Goal: Information Seeking & Learning: Learn about a topic

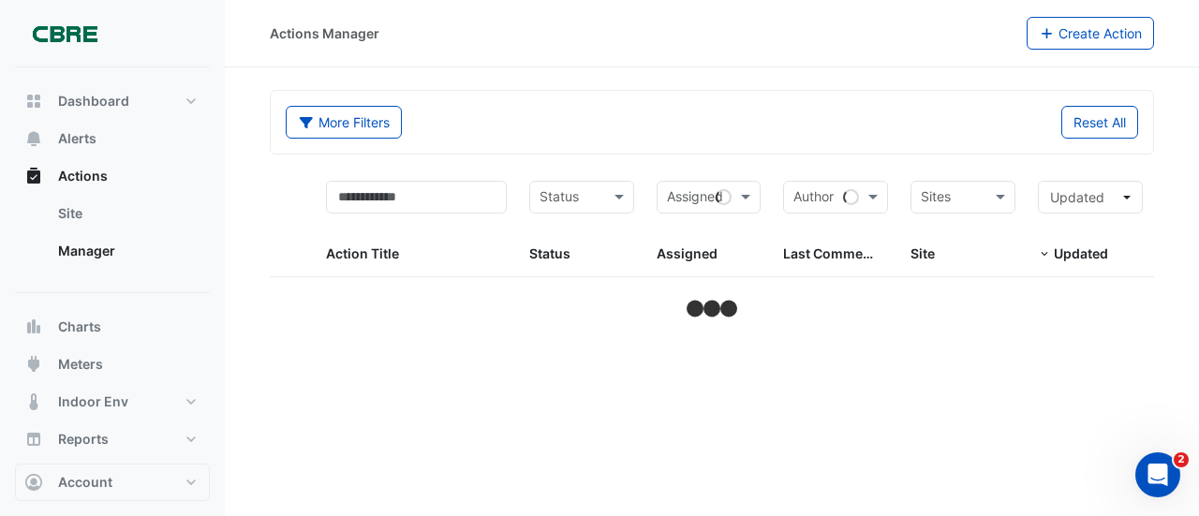
select select "**"
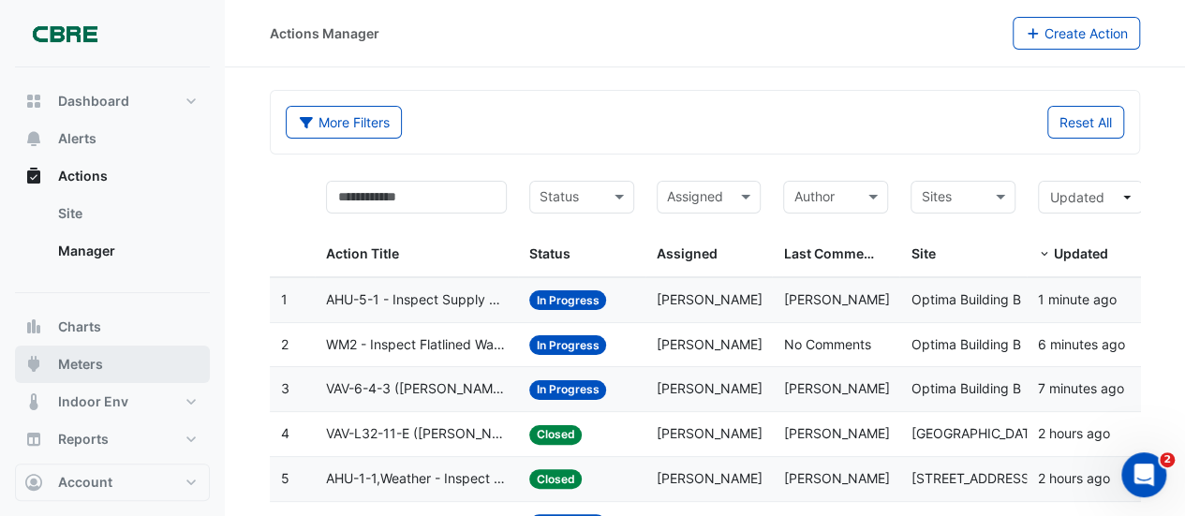
click at [79, 361] on span "Meters" at bounding box center [80, 364] width 45 height 19
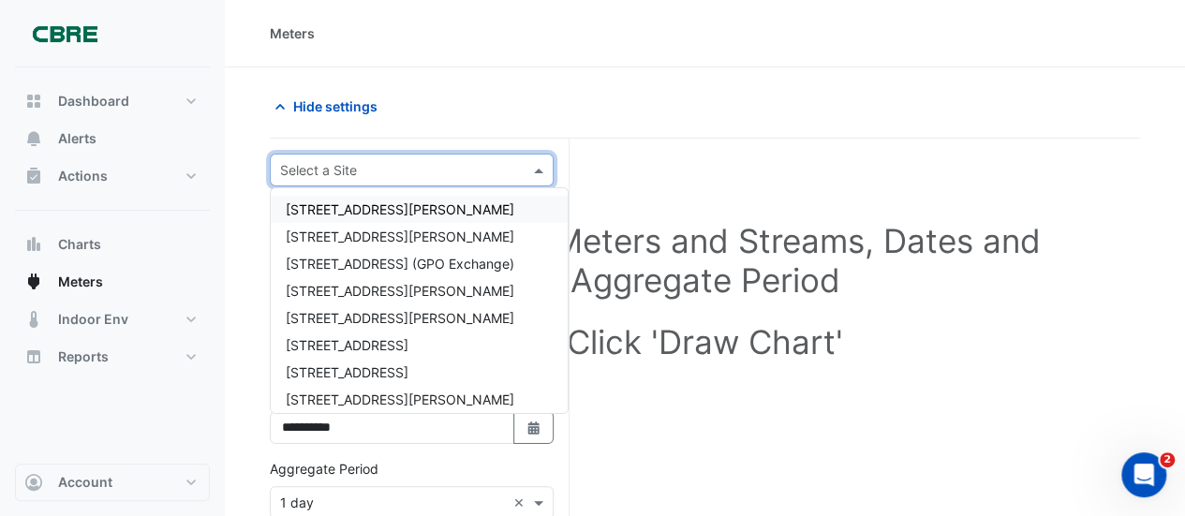
click at [427, 171] on input "text" at bounding box center [393, 171] width 226 height 20
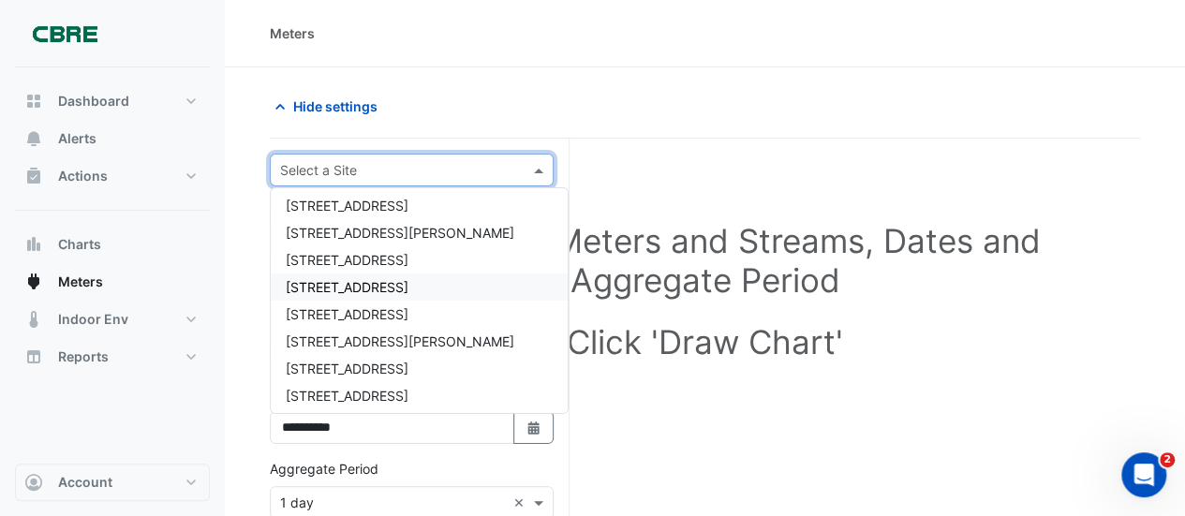
scroll to position [281, 0]
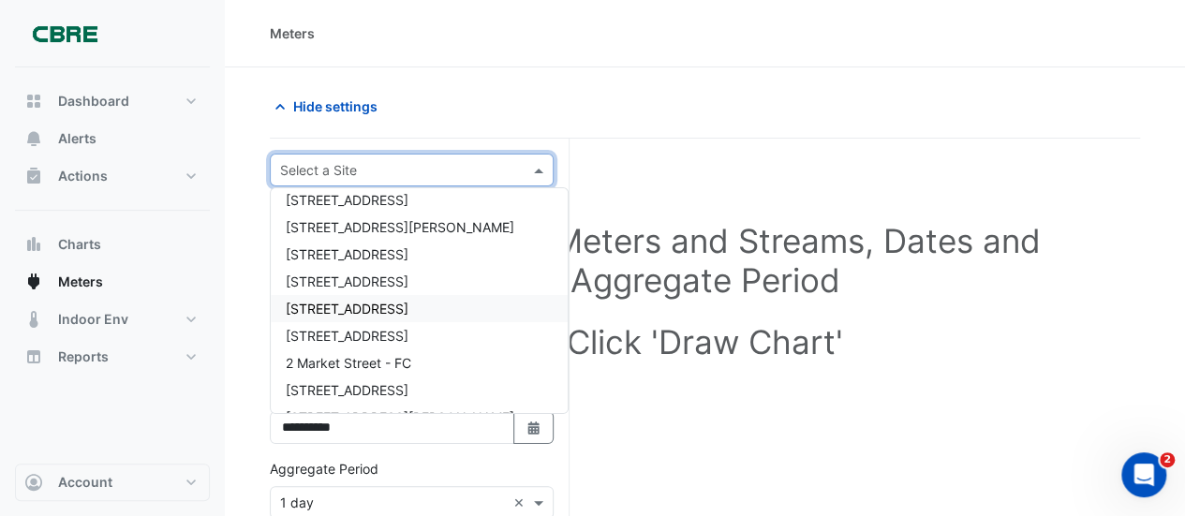
click at [335, 310] on span "[STREET_ADDRESS]" at bounding box center [347, 309] width 123 height 16
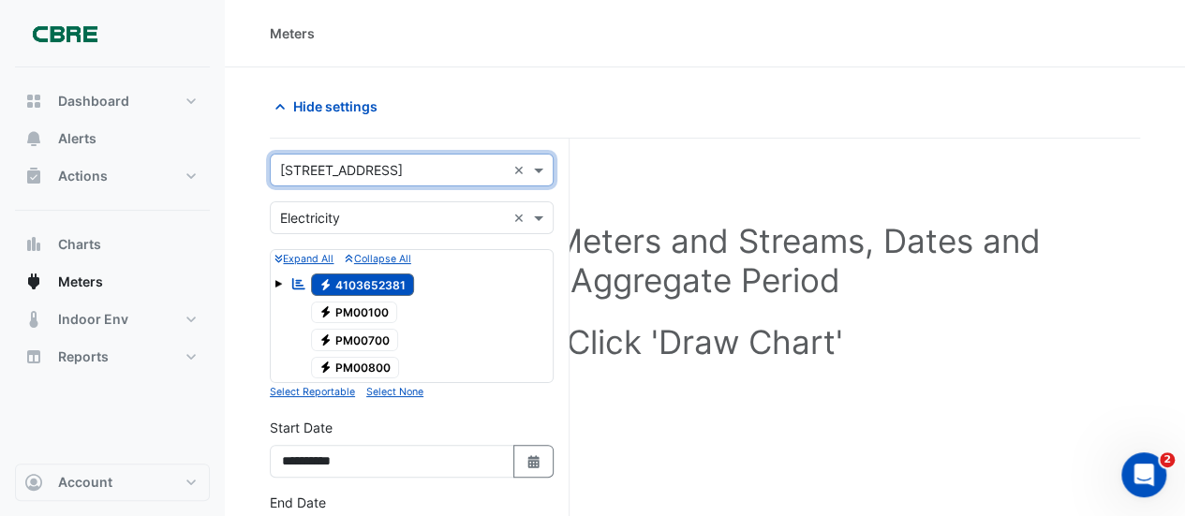
scroll to position [94, 0]
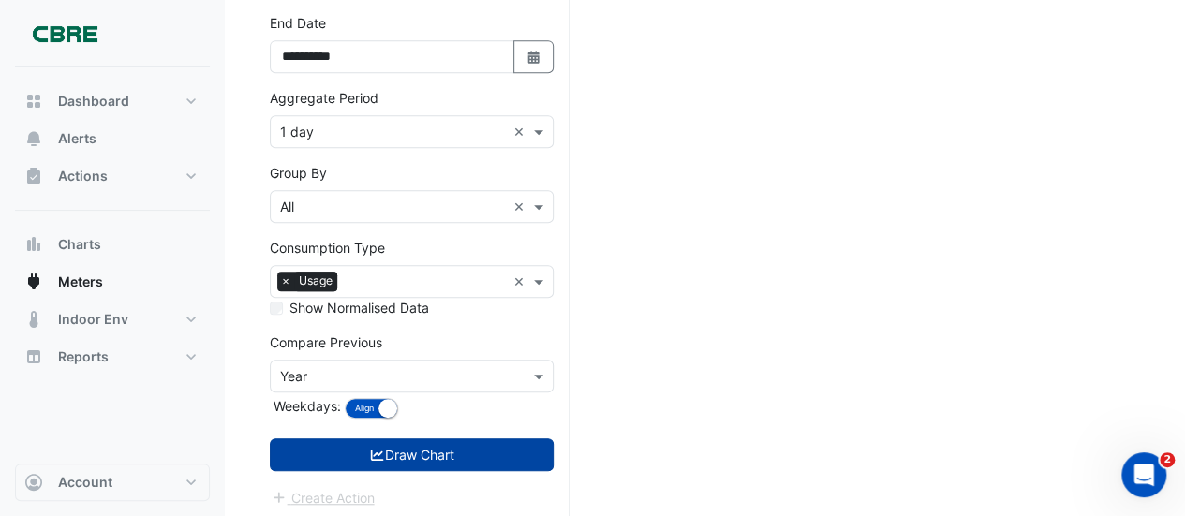
click at [399, 438] on button "Draw Chart" at bounding box center [412, 454] width 284 height 33
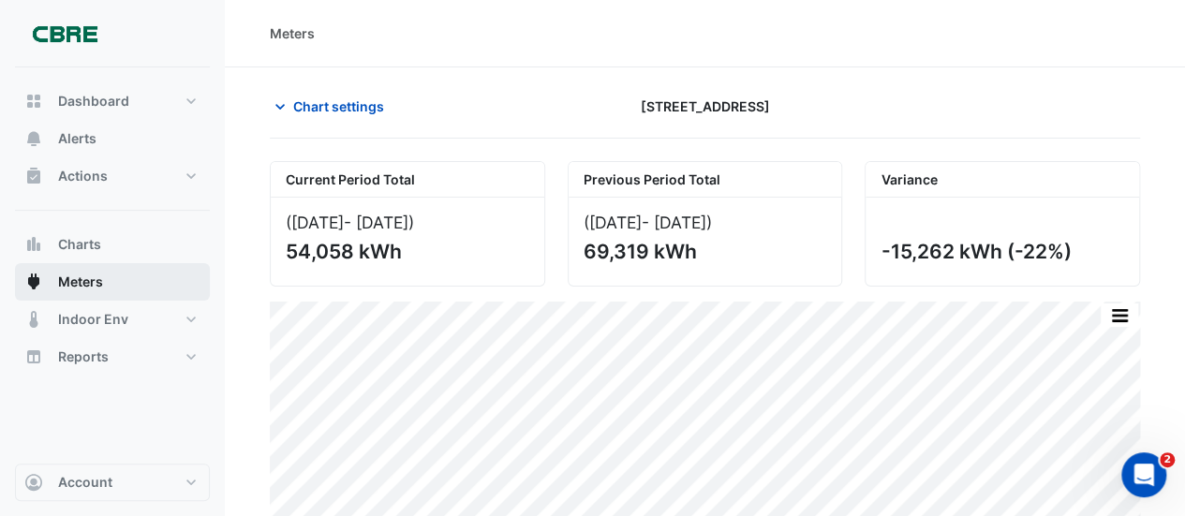
click at [69, 280] on span "Meters" at bounding box center [80, 282] width 45 height 19
click at [283, 104] on icon "button" at bounding box center [279, 107] width 9 height 6
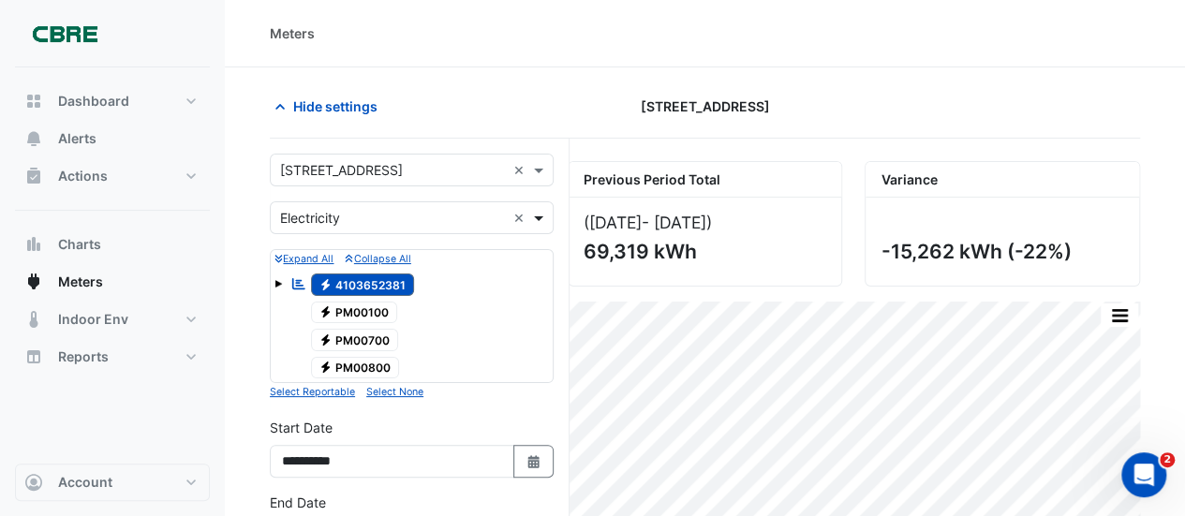
click at [539, 211] on span at bounding box center [540, 218] width 23 height 20
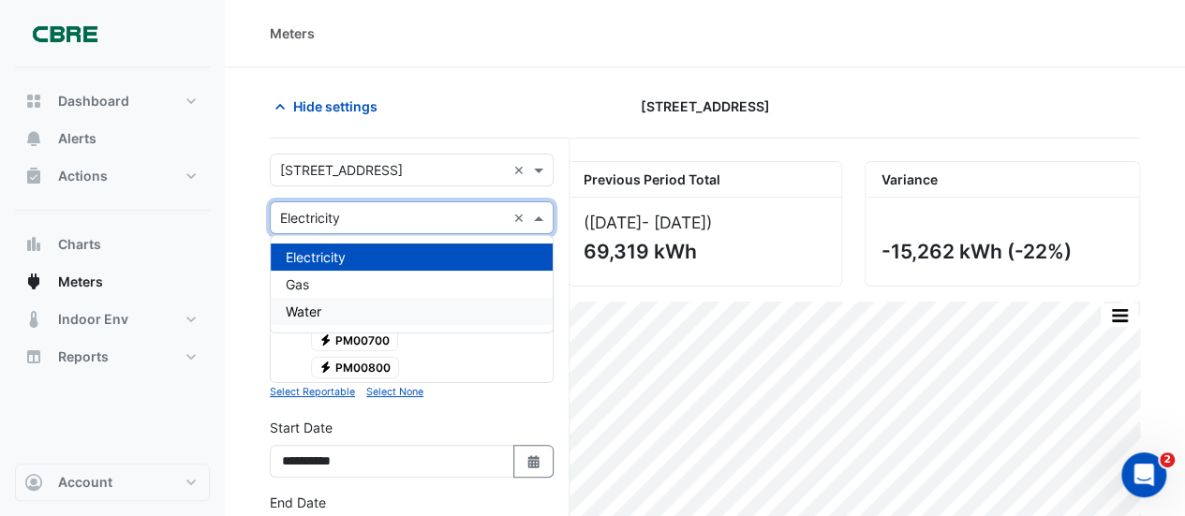
click at [302, 312] on span "Water" at bounding box center [304, 311] width 36 height 16
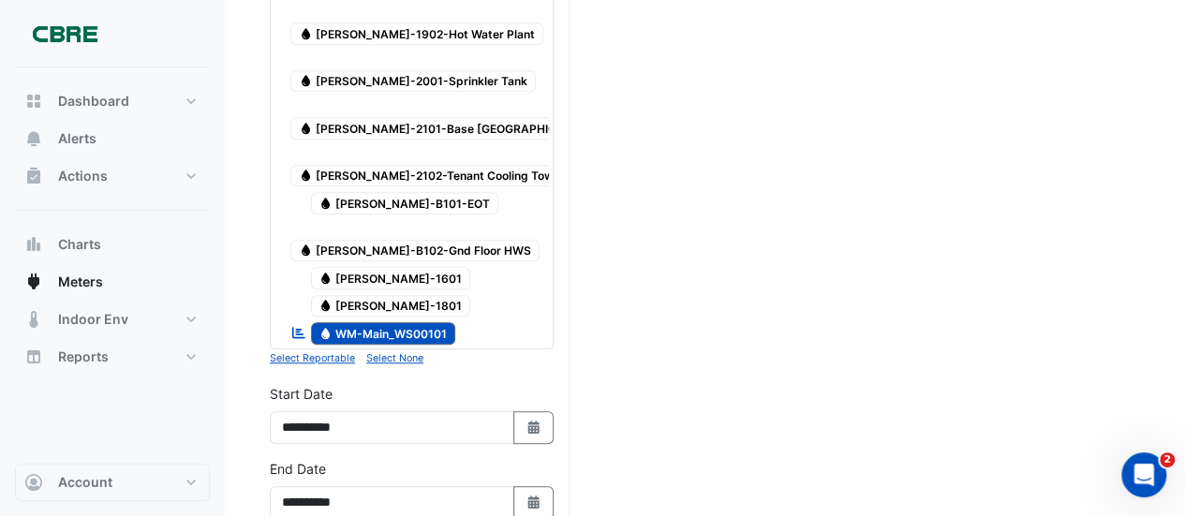
scroll to position [1012, 0]
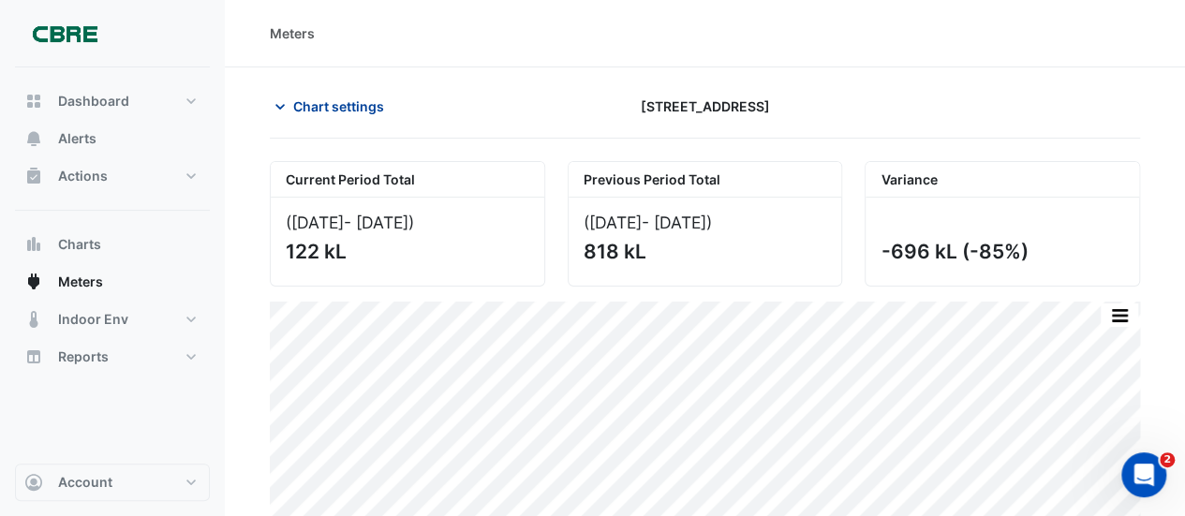
click at [288, 102] on icon "button" at bounding box center [280, 106] width 19 height 19
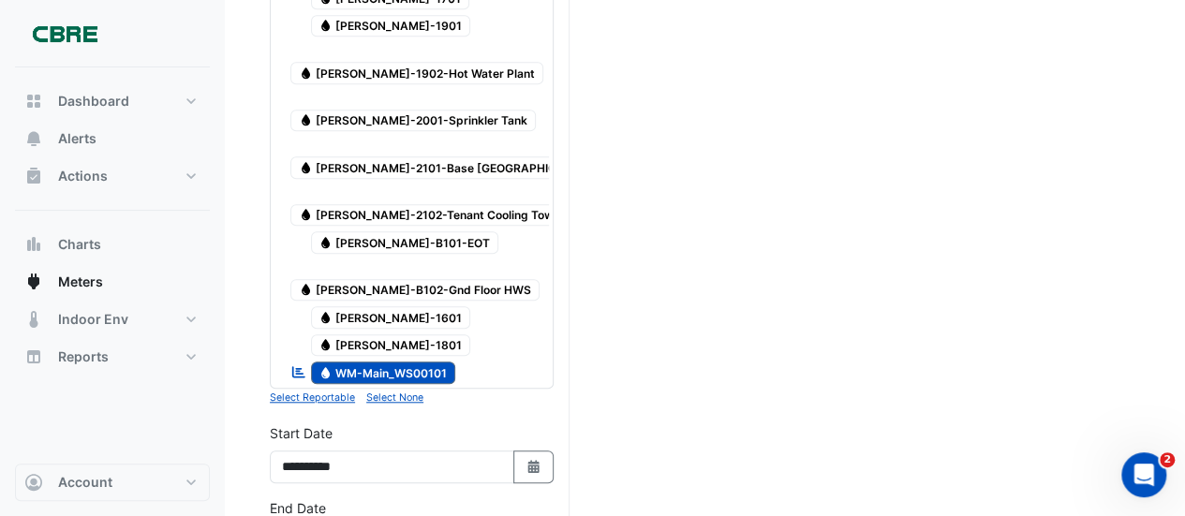
scroll to position [656, 0]
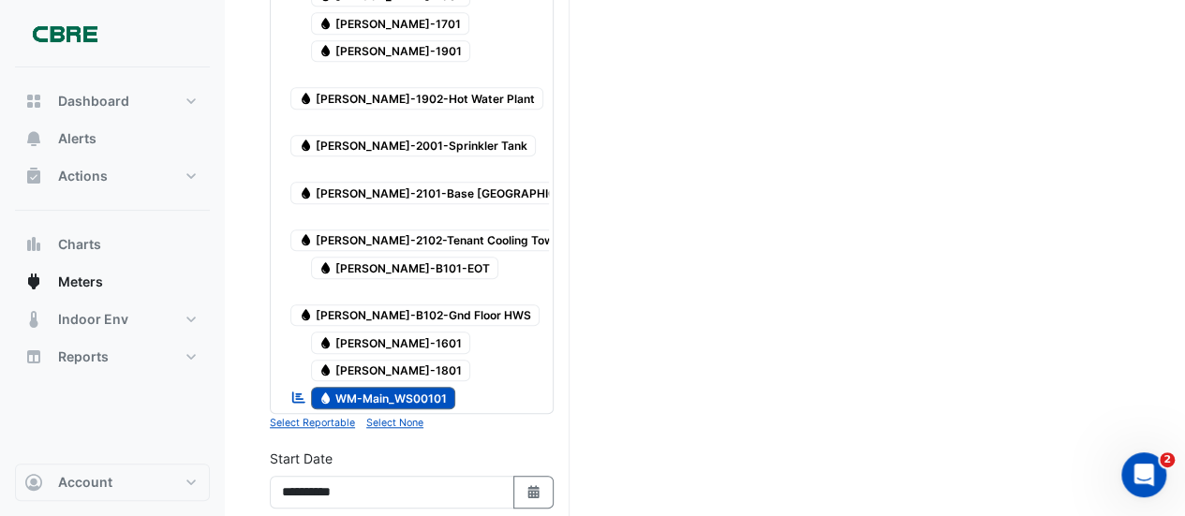
click at [351, 387] on span "Water WM-Main_WS00101" at bounding box center [383, 398] width 145 height 22
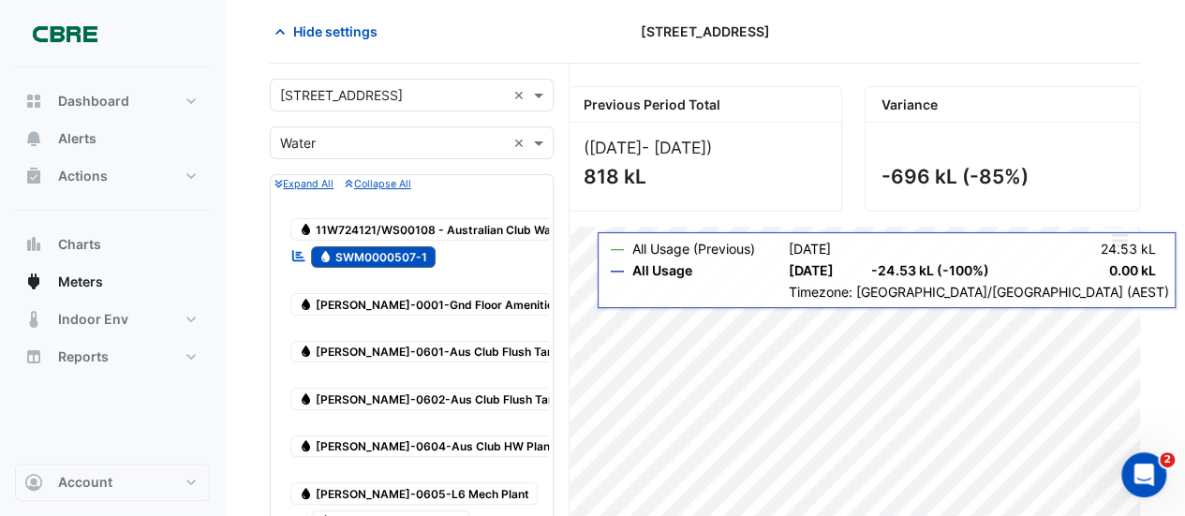
scroll to position [0, 0]
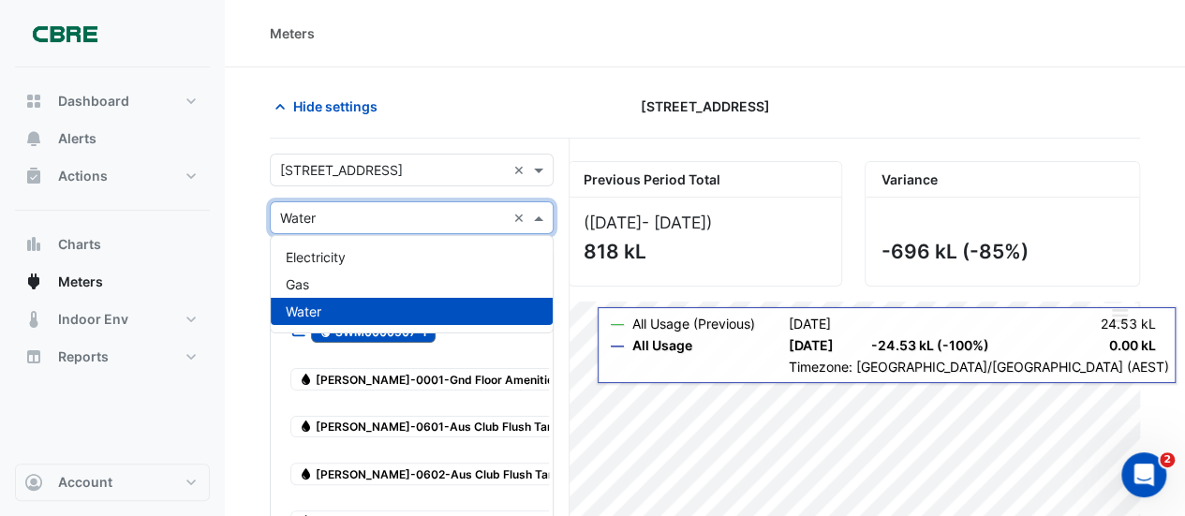
click at [536, 216] on span at bounding box center [540, 218] width 23 height 20
click at [315, 304] on span "Water" at bounding box center [304, 311] width 36 height 16
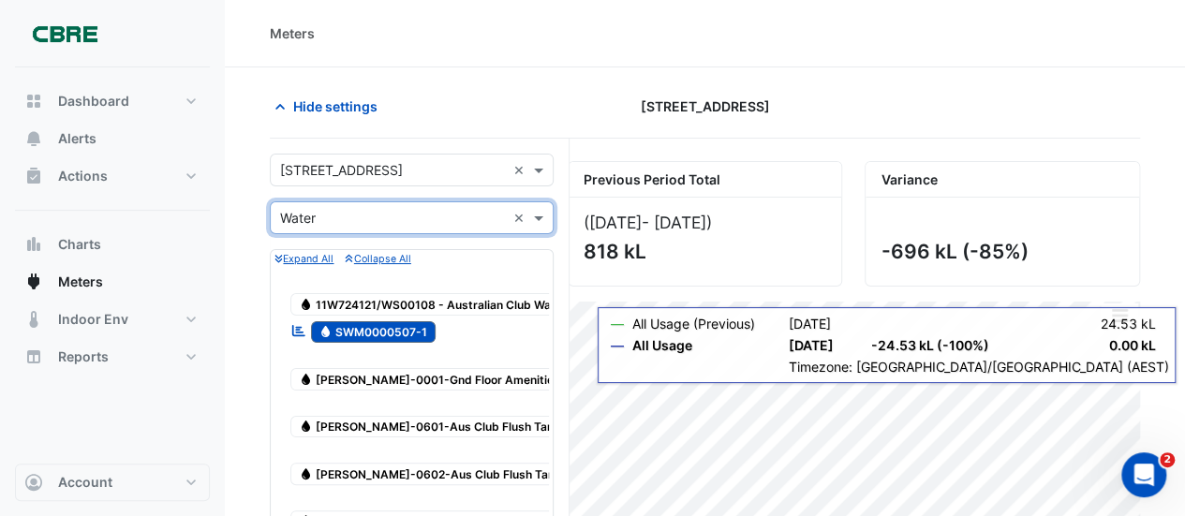
click at [384, 368] on span "Water [PERSON_NAME]-0001-Gnd Floor Amenities" at bounding box center [429, 379] width 278 height 22
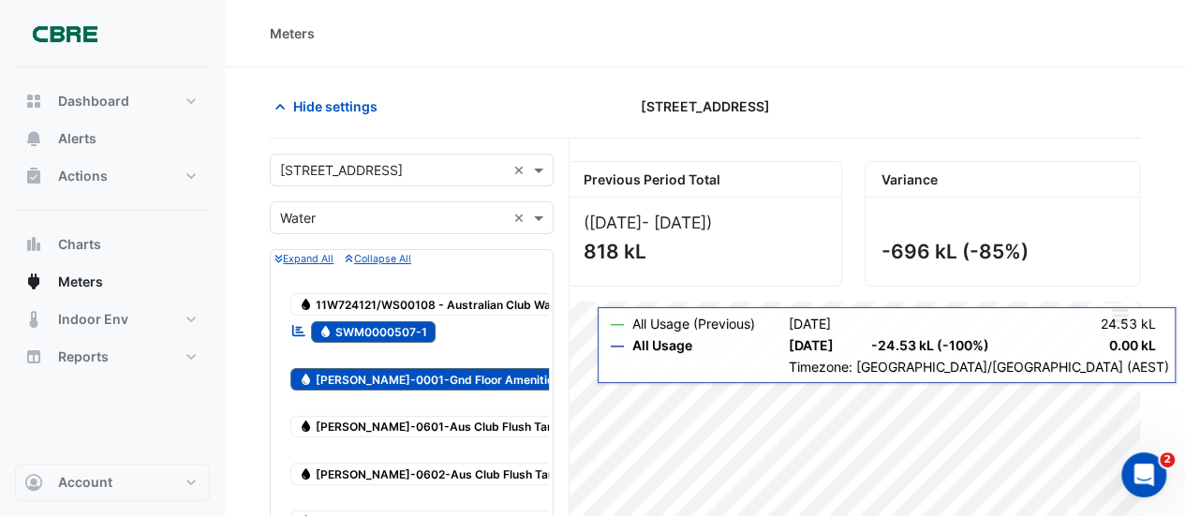
click at [392, 368] on span "Water [PERSON_NAME]-0001-Gnd Floor Amenities" at bounding box center [429, 379] width 278 height 22
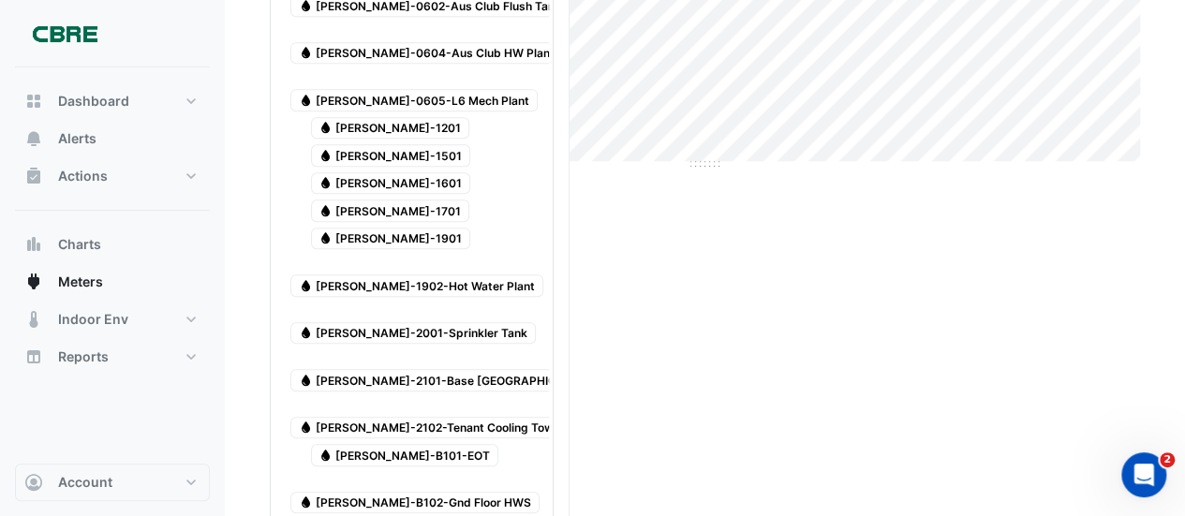
scroll to position [562, 0]
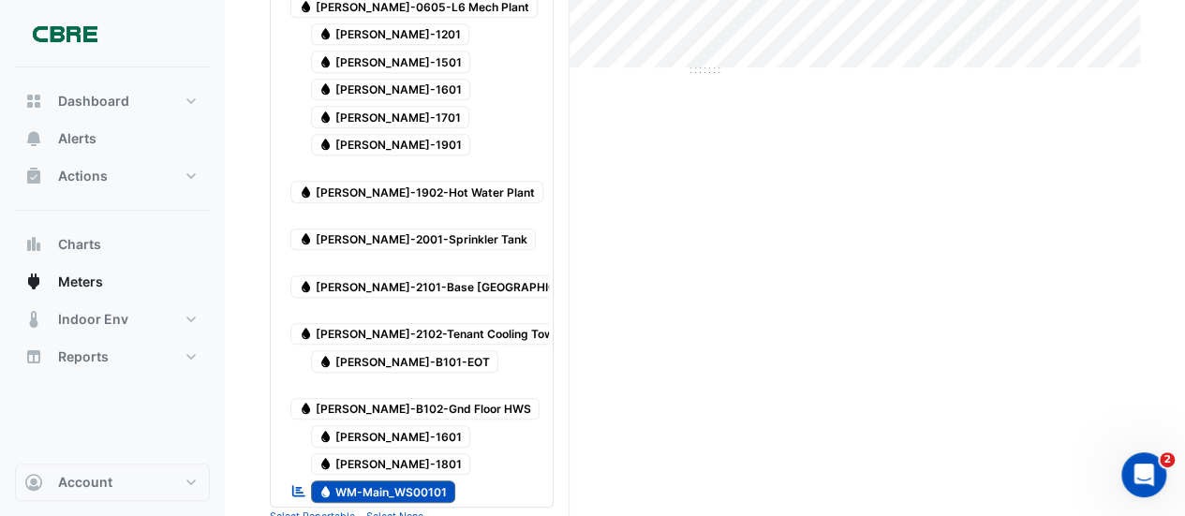
click at [352, 480] on span "Water WM-Main_WS00101" at bounding box center [383, 491] width 145 height 22
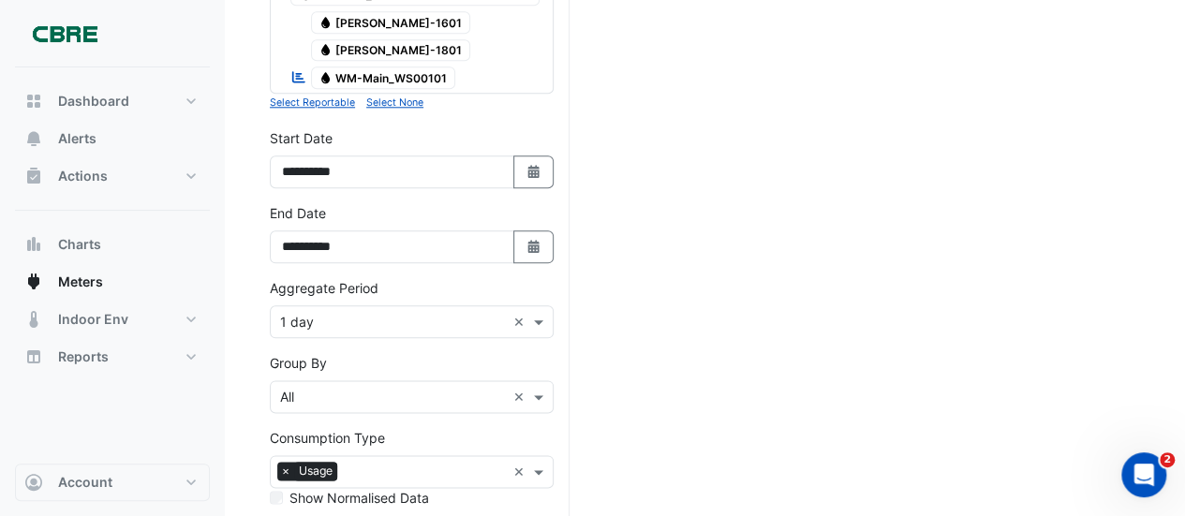
scroll to position [1012, 0]
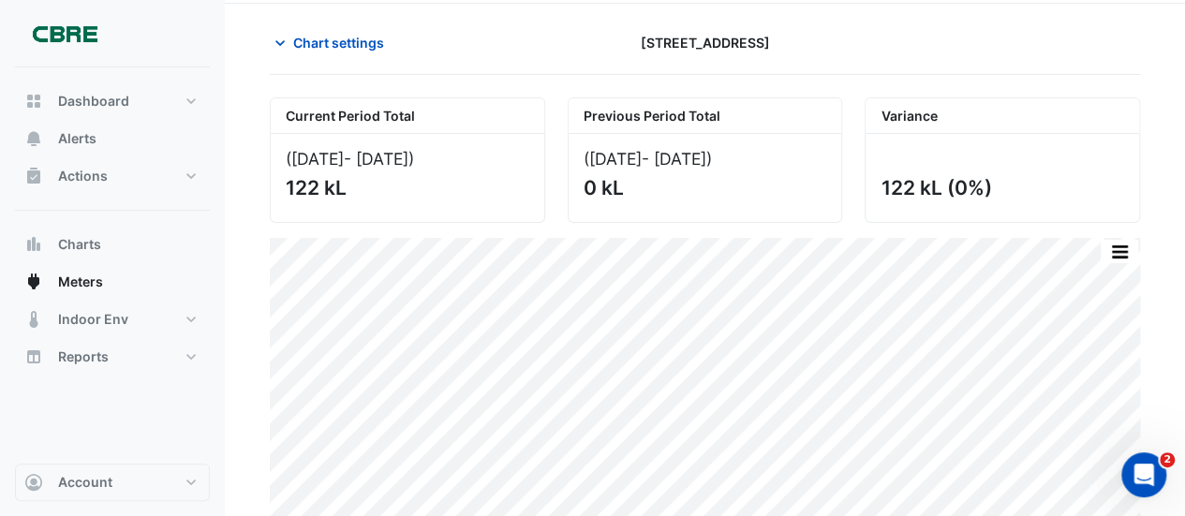
scroll to position [120, 0]
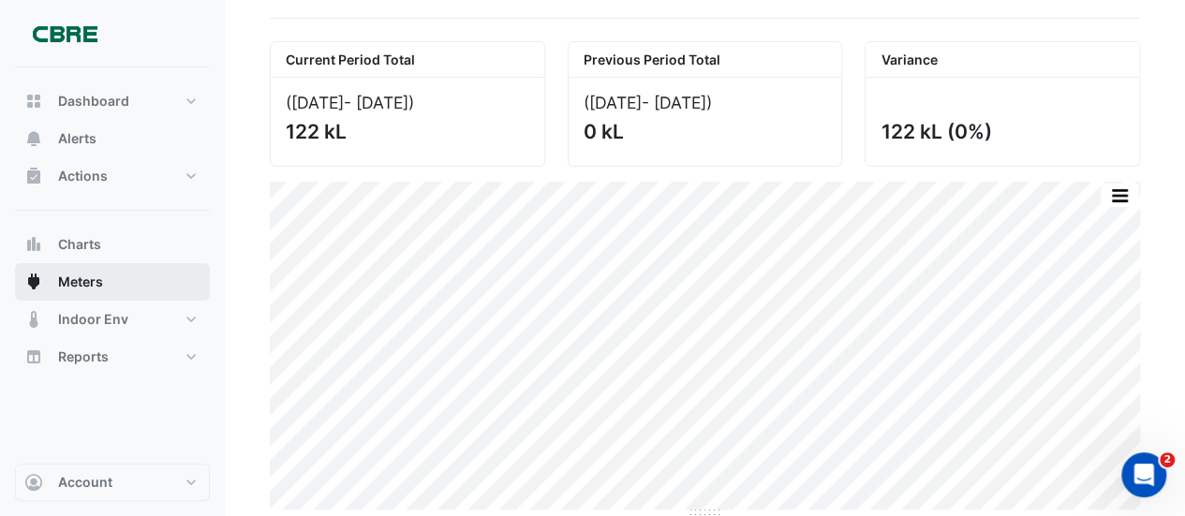
click at [78, 280] on span "Meters" at bounding box center [80, 282] width 45 height 19
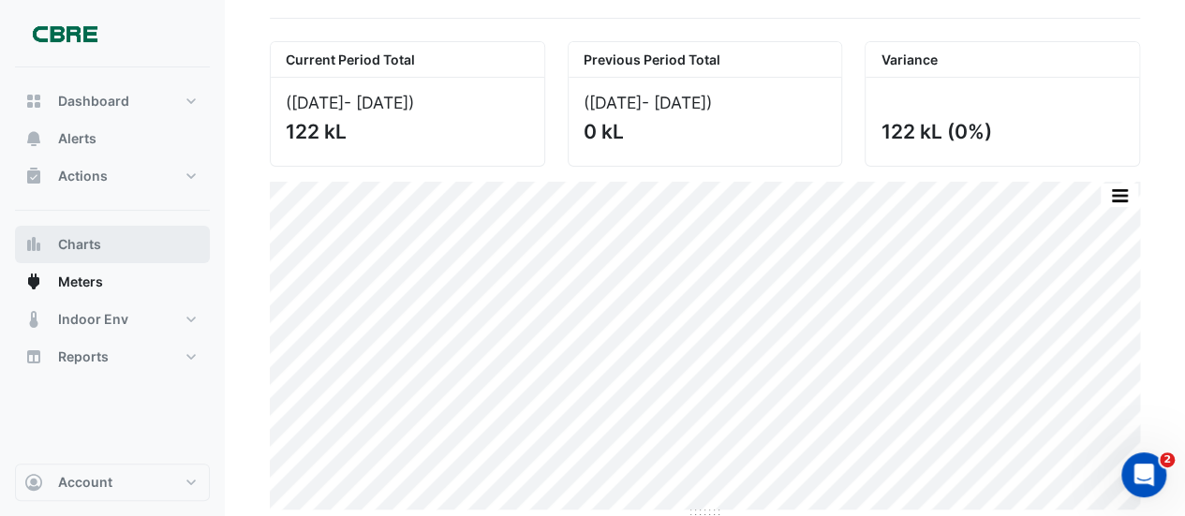
click at [61, 248] on span "Charts" at bounding box center [79, 244] width 43 height 19
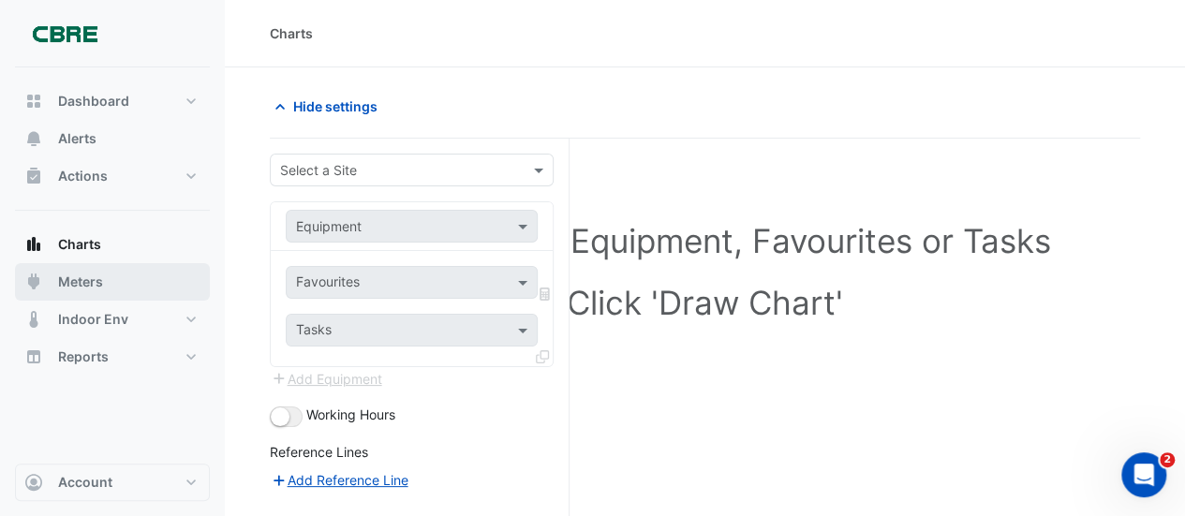
click at [91, 286] on span "Meters" at bounding box center [80, 282] width 45 height 19
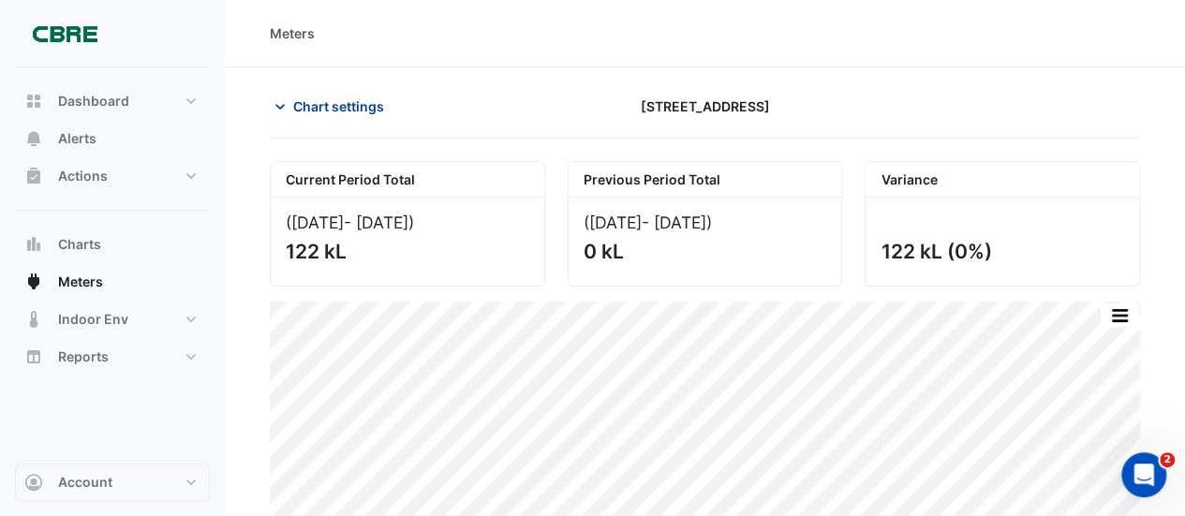
click at [302, 104] on span "Chart settings" at bounding box center [338, 106] width 91 height 20
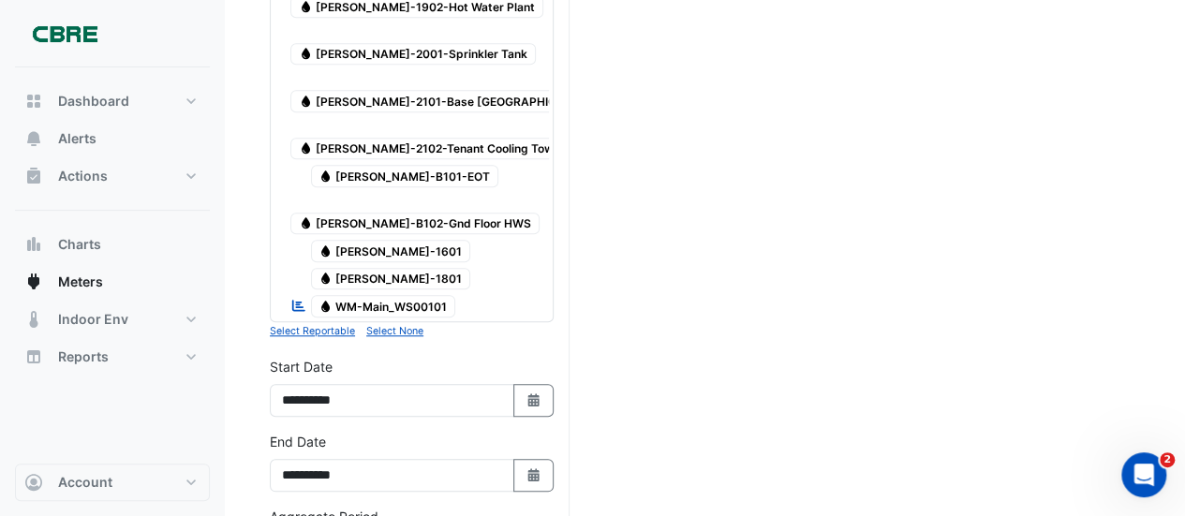
scroll to position [731, 0]
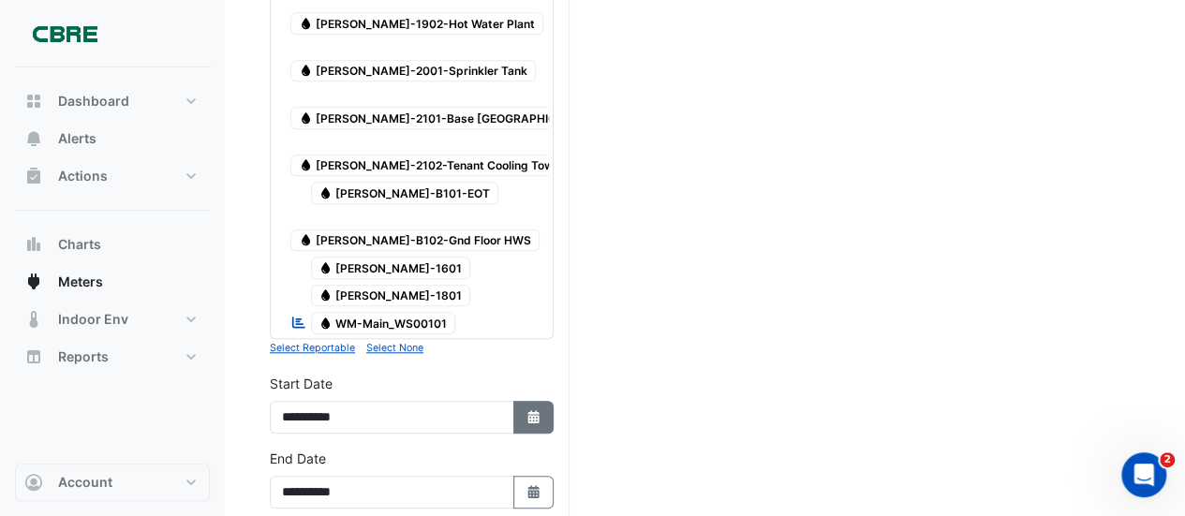
click at [526, 410] on icon "Select Date" at bounding box center [533, 416] width 17 height 13
select select "*"
select select "****"
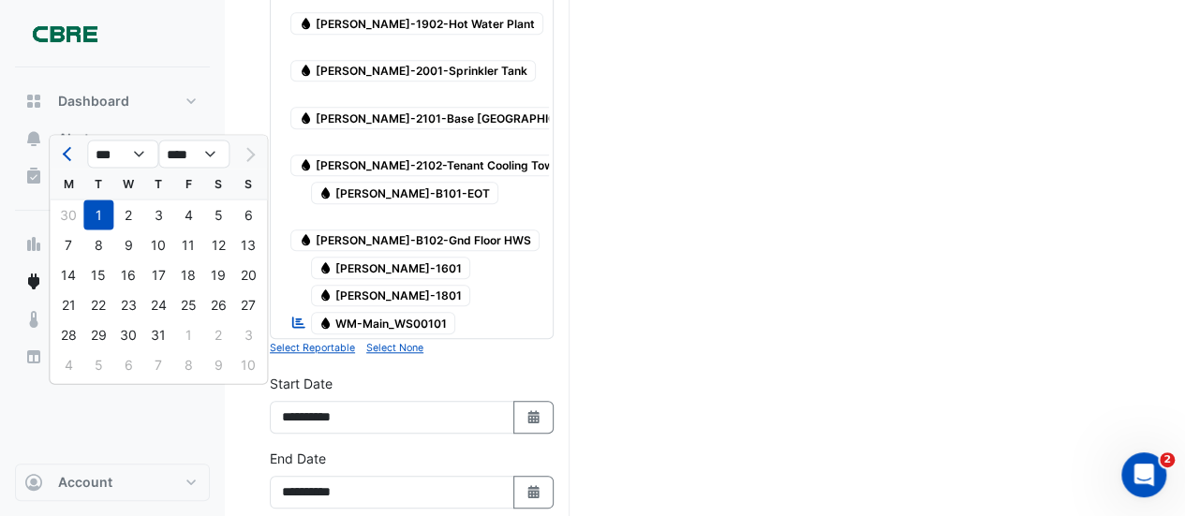
click at [56, 147] on div at bounding box center [68, 154] width 37 height 30
click at [62, 145] on button "Previous month" at bounding box center [68, 154] width 22 height 30
select select "*"
click at [243, 207] on div "1" at bounding box center [248, 215] width 30 height 30
type input "**********"
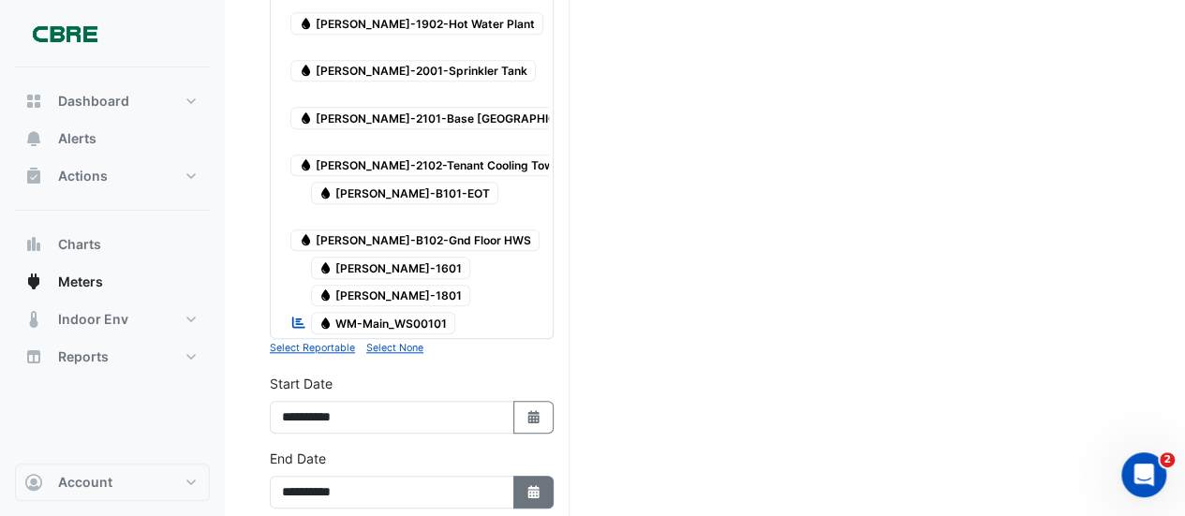
click at [531, 485] on icon "button" at bounding box center [532, 491] width 11 height 13
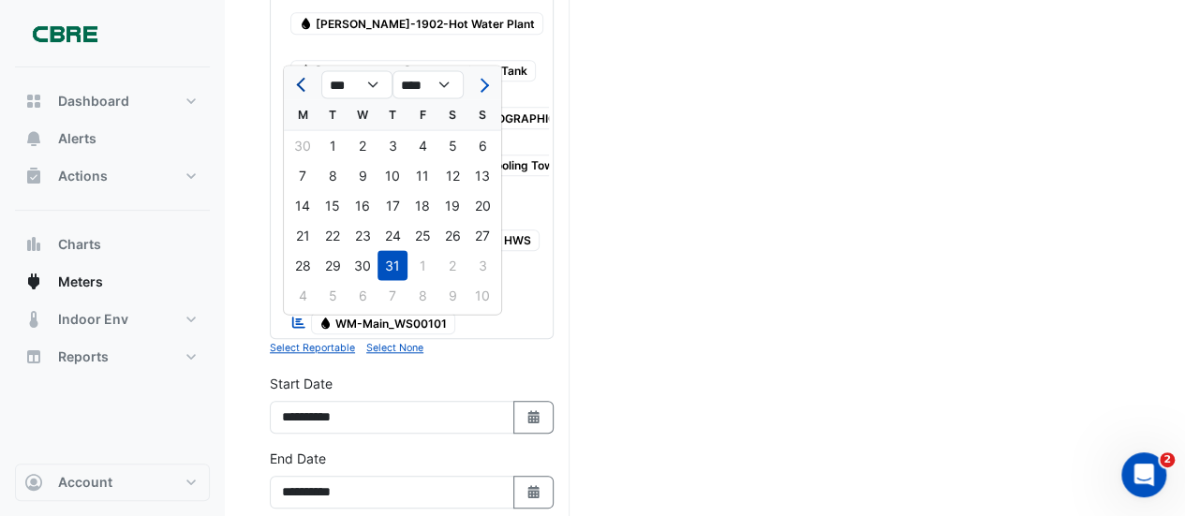
click at [303, 83] on span "Previous month" at bounding box center [303, 85] width 14 height 14
select select "*"
click at [306, 299] on div "30" at bounding box center [303, 295] width 30 height 30
type input "**********"
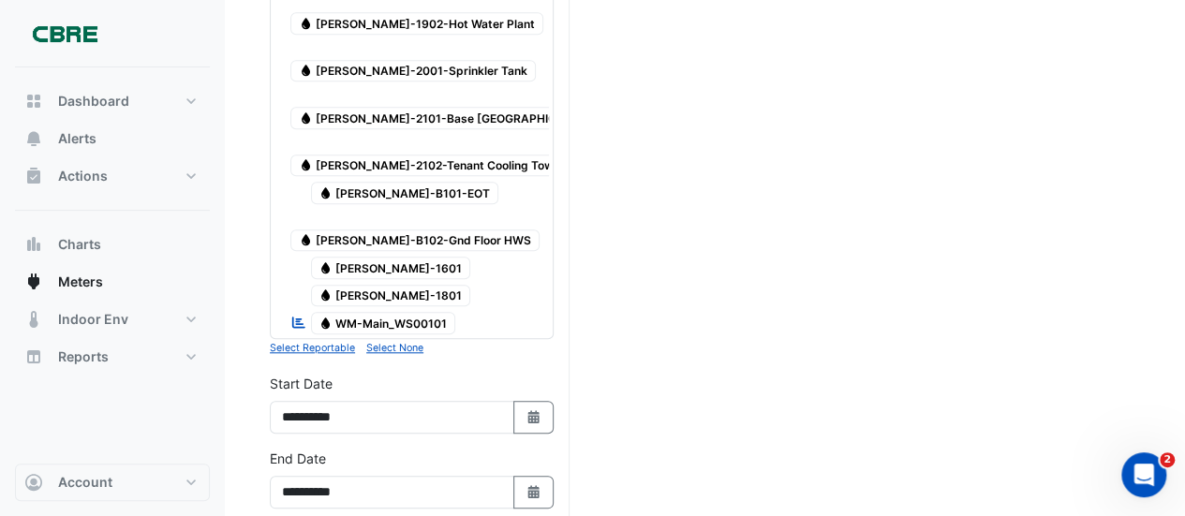
scroll to position [1012, 0]
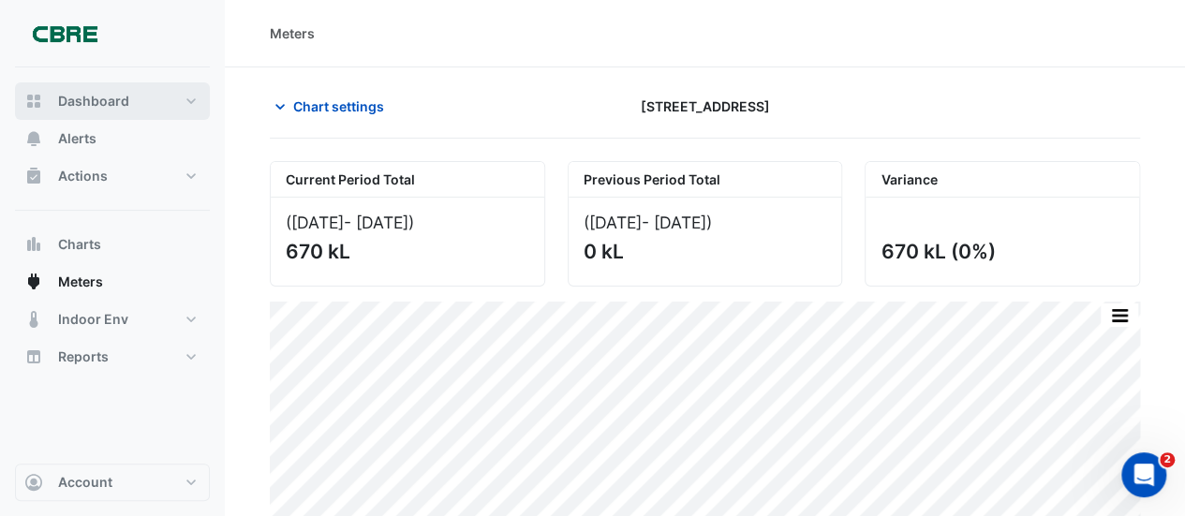
click at [69, 110] on span "Dashboard" at bounding box center [93, 101] width 71 height 19
select select "**"
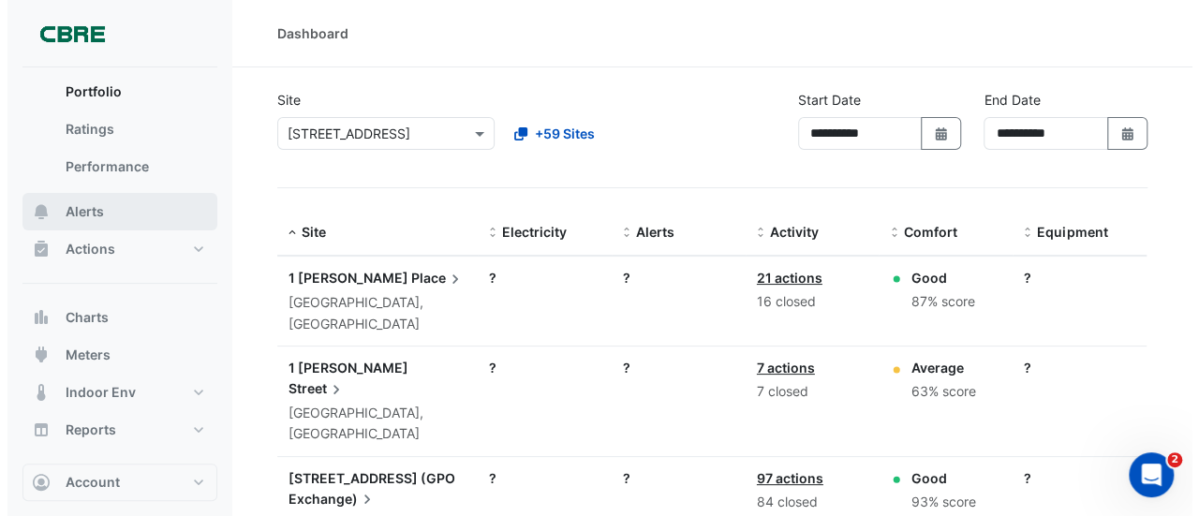
scroll to position [52, 0]
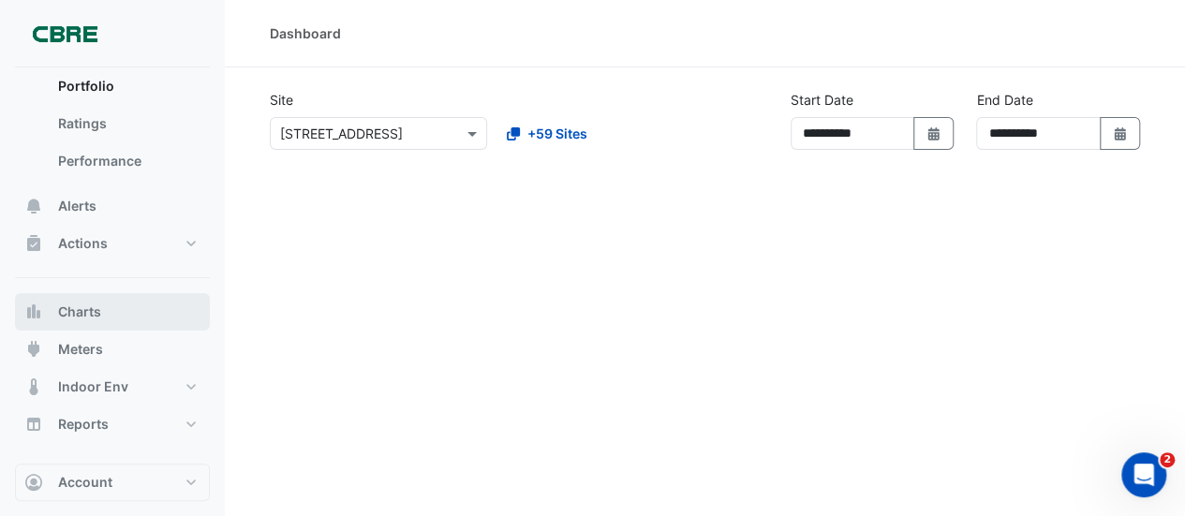
click at [52, 295] on div "Dashboard Portfolio Ratings Performance Alerts Actions Site Manager Charts" at bounding box center [112, 236] width 195 height 413
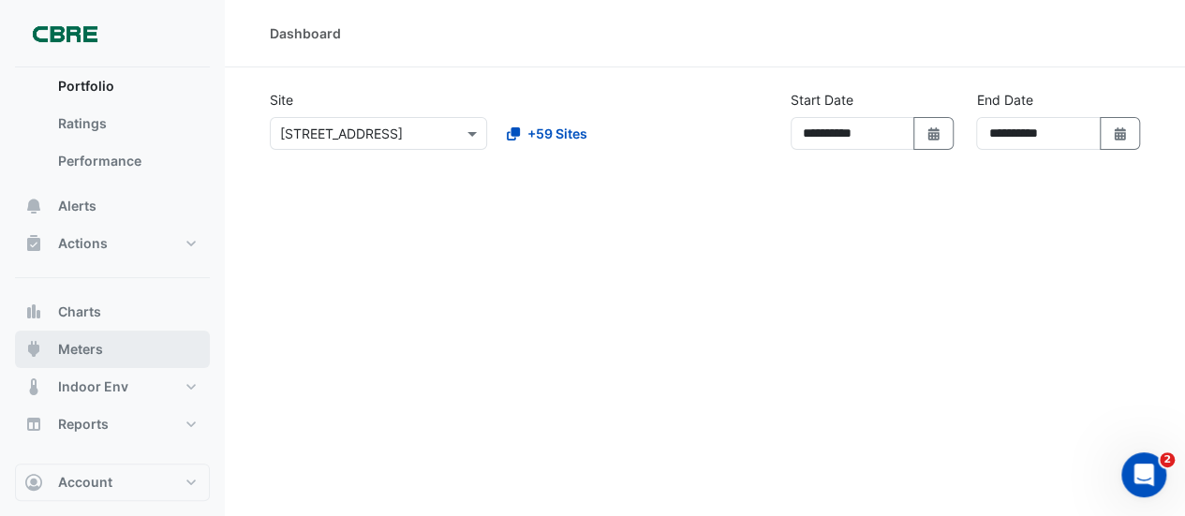
click at [82, 356] on span "Meters" at bounding box center [80, 349] width 45 height 19
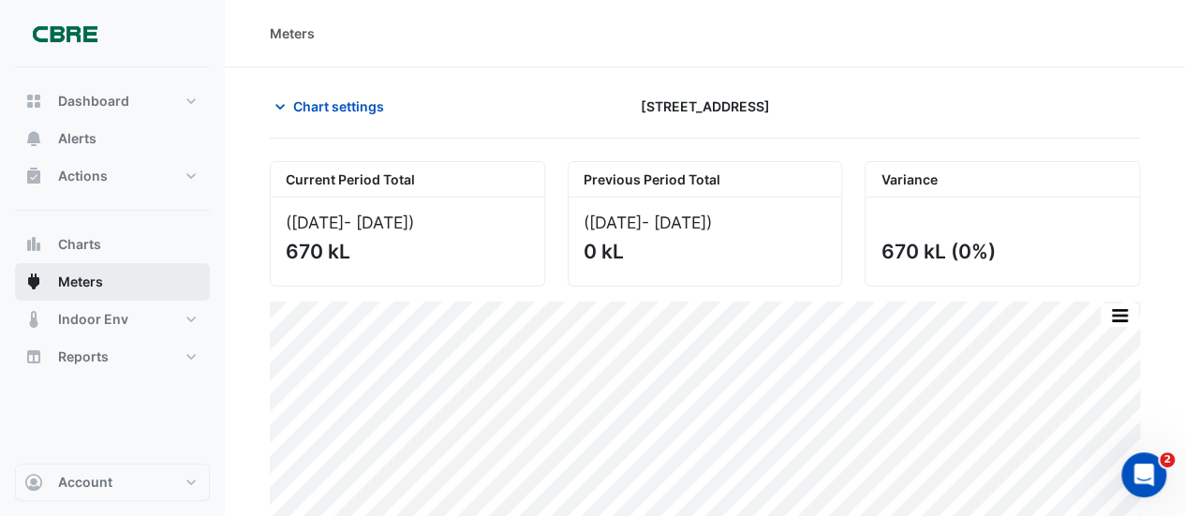
click at [77, 278] on span "Meters" at bounding box center [80, 282] width 45 height 19
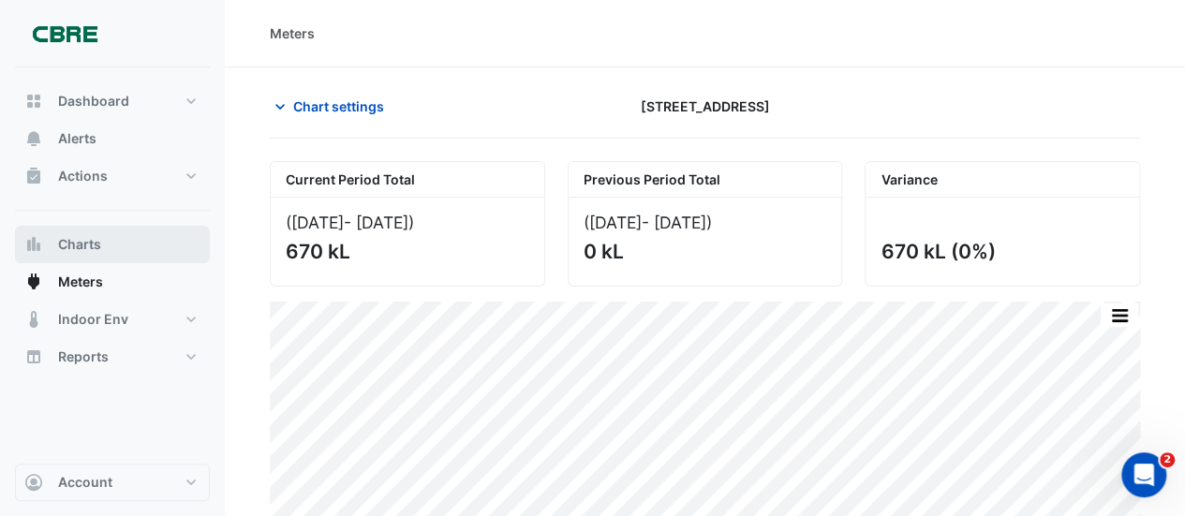
click at [84, 241] on span "Charts" at bounding box center [79, 244] width 43 height 19
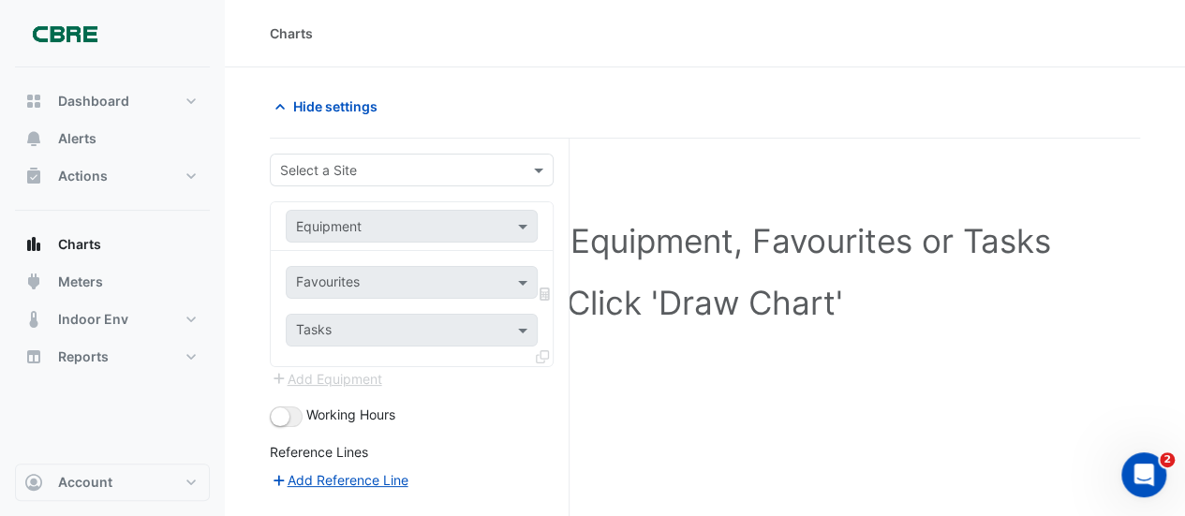
click at [498, 226] on div at bounding box center [412, 226] width 250 height 22
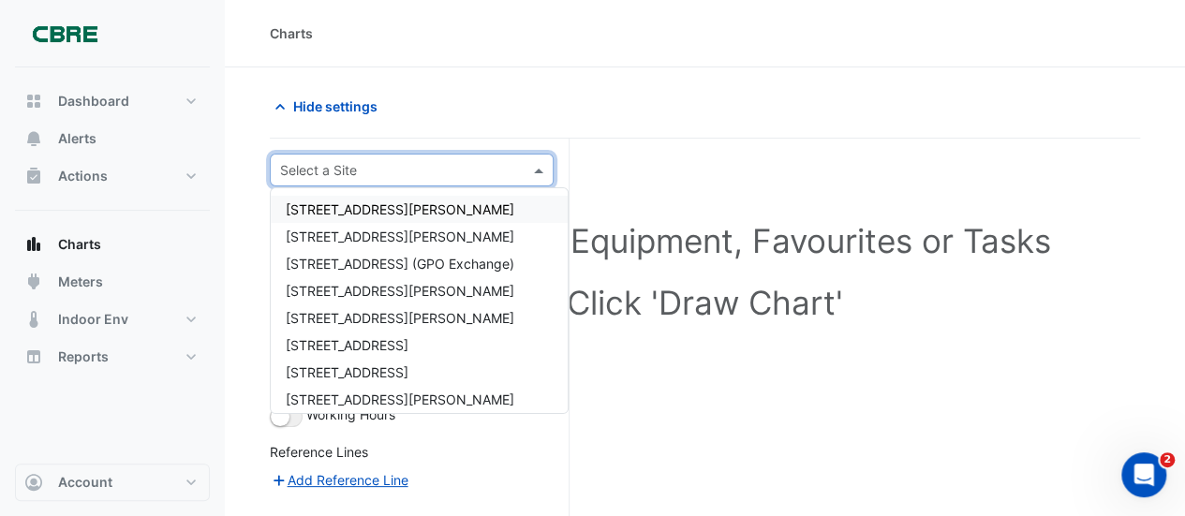
click at [536, 170] on span at bounding box center [540, 170] width 23 height 20
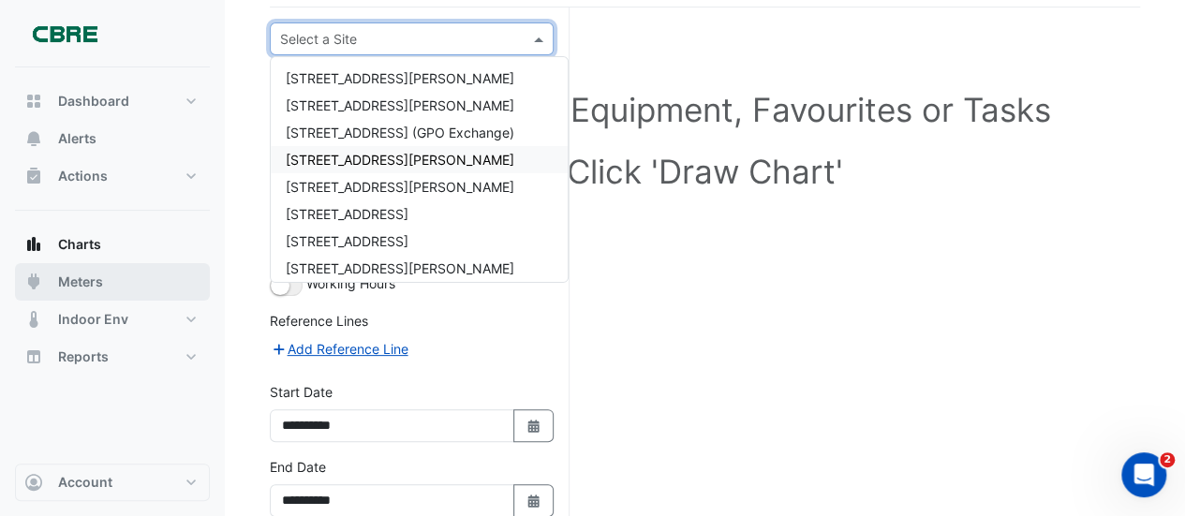
click at [82, 274] on span "Meters" at bounding box center [80, 282] width 45 height 19
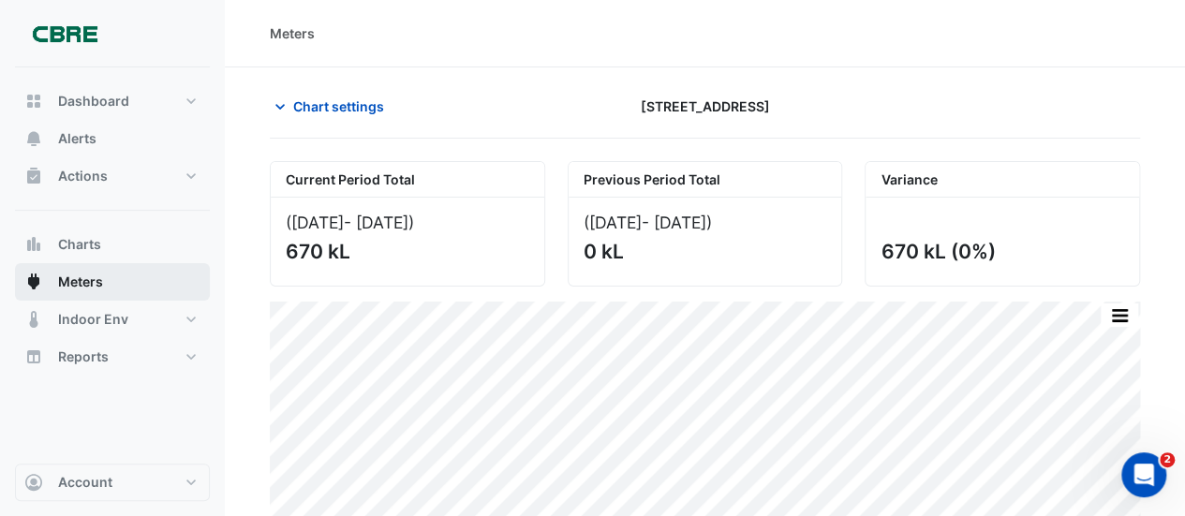
click at [96, 280] on span "Meters" at bounding box center [80, 282] width 45 height 19
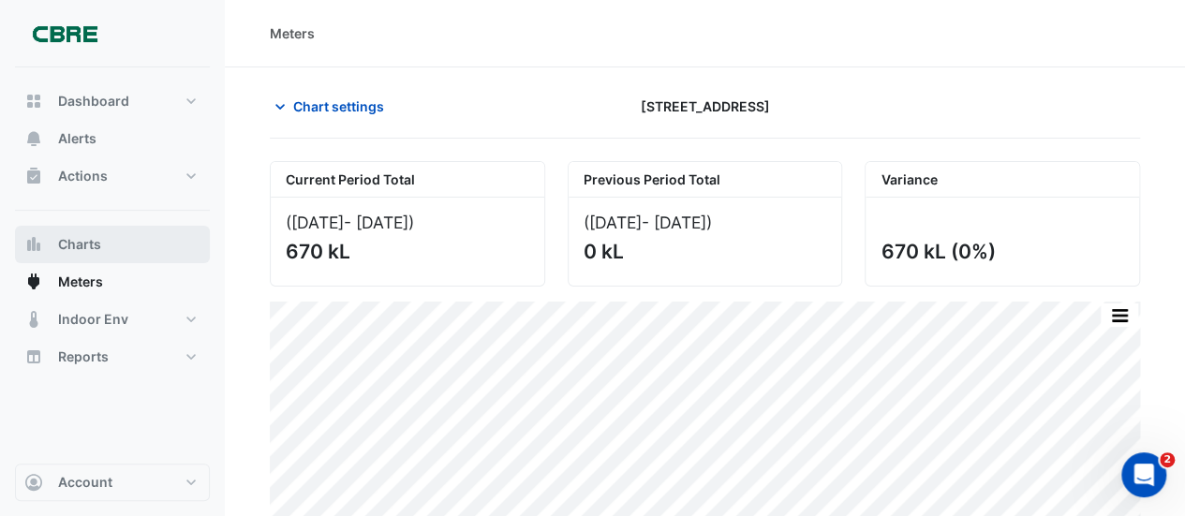
click at [65, 249] on span "Charts" at bounding box center [79, 244] width 43 height 19
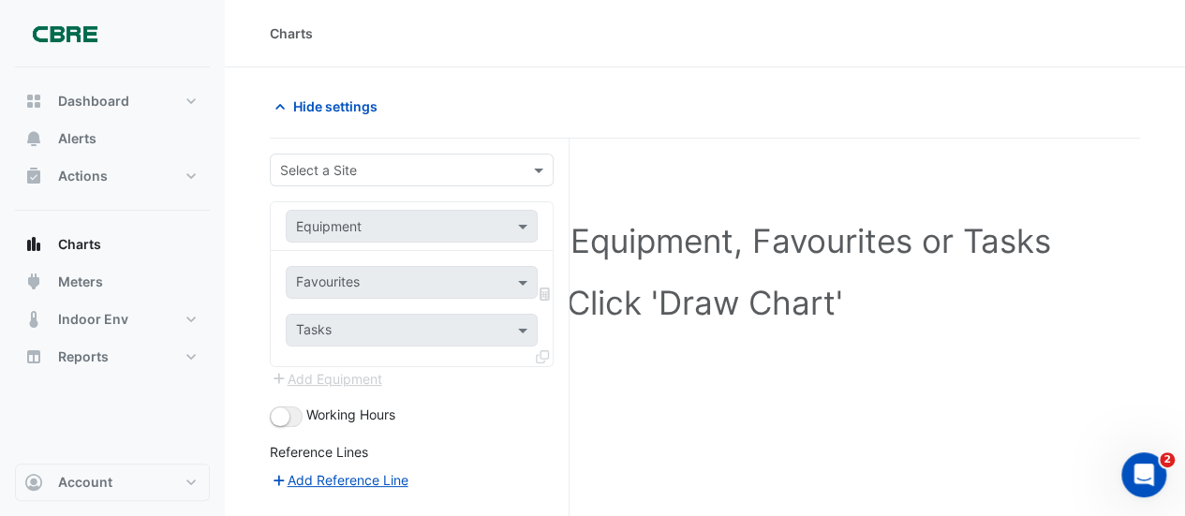
click at [525, 164] on div at bounding box center [412, 170] width 282 height 22
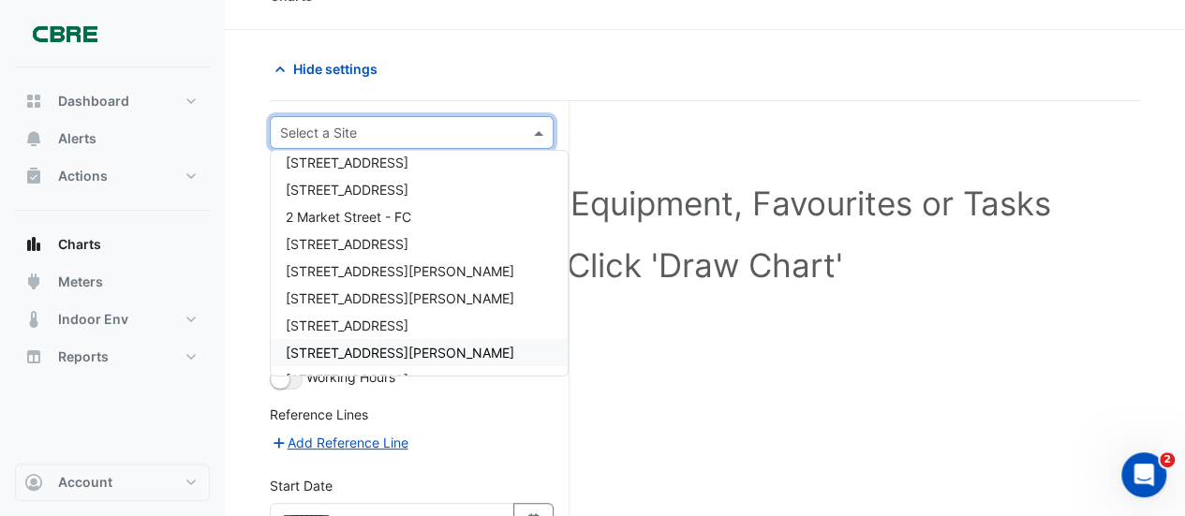
scroll to position [296, 0]
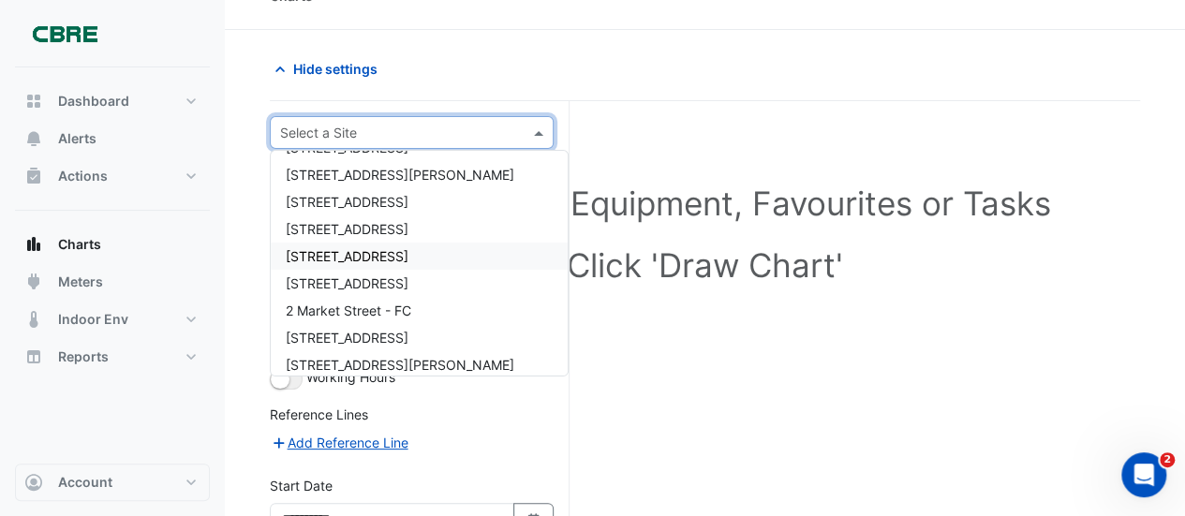
click at [342, 250] on span "[STREET_ADDRESS]" at bounding box center [347, 256] width 123 height 16
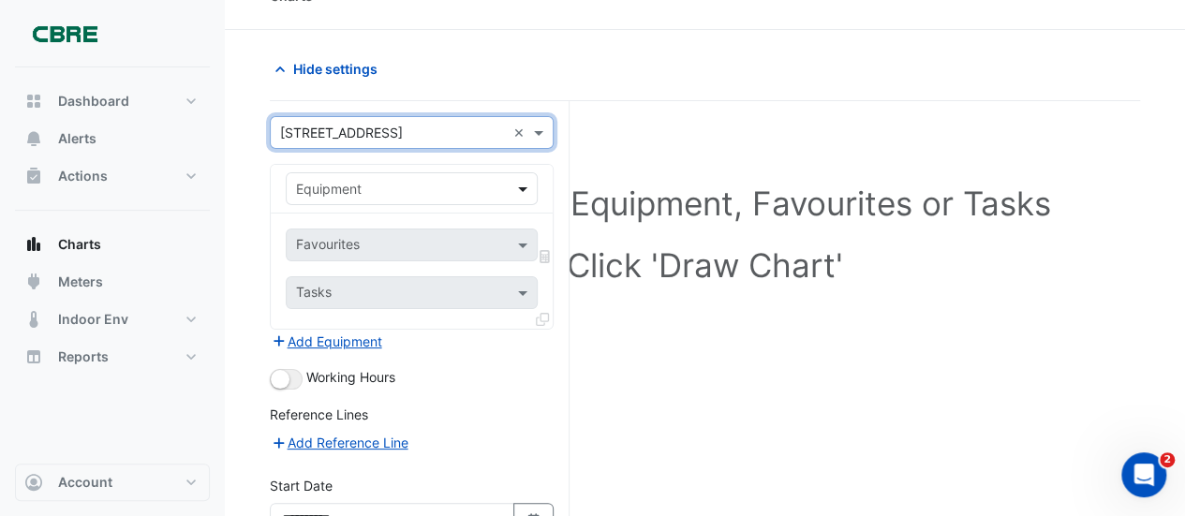
click at [525, 181] on span at bounding box center [524, 189] width 23 height 20
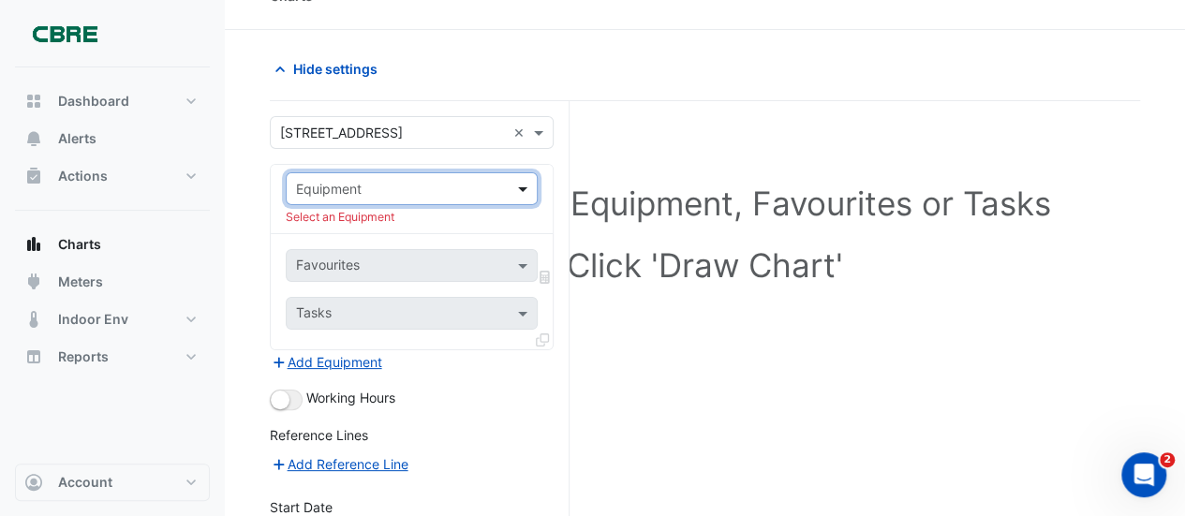
click at [525, 180] on span at bounding box center [524, 189] width 23 height 20
click at [518, 185] on span at bounding box center [524, 189] width 23 height 20
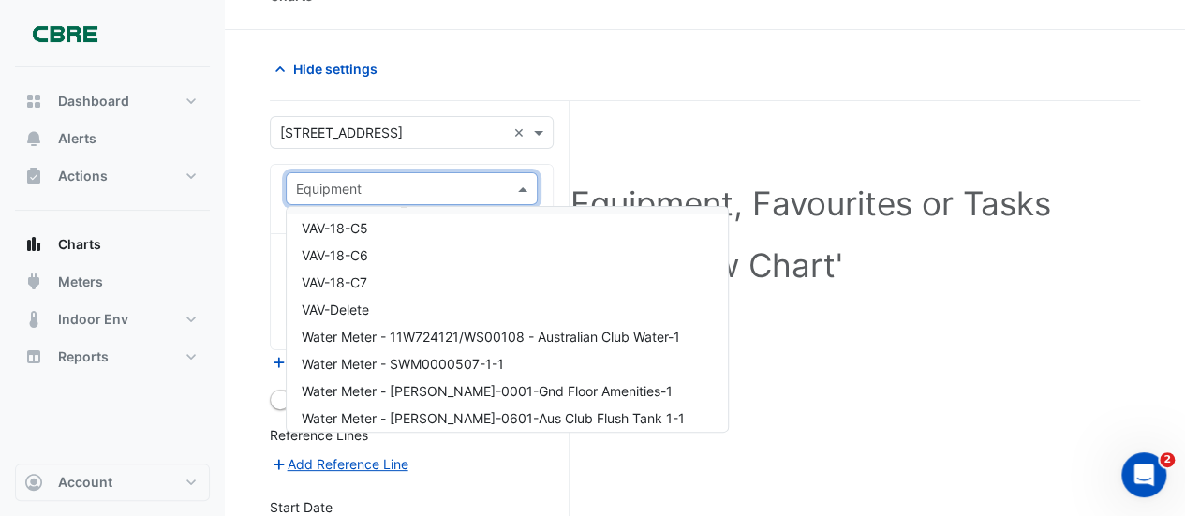
scroll to position [8336, 0]
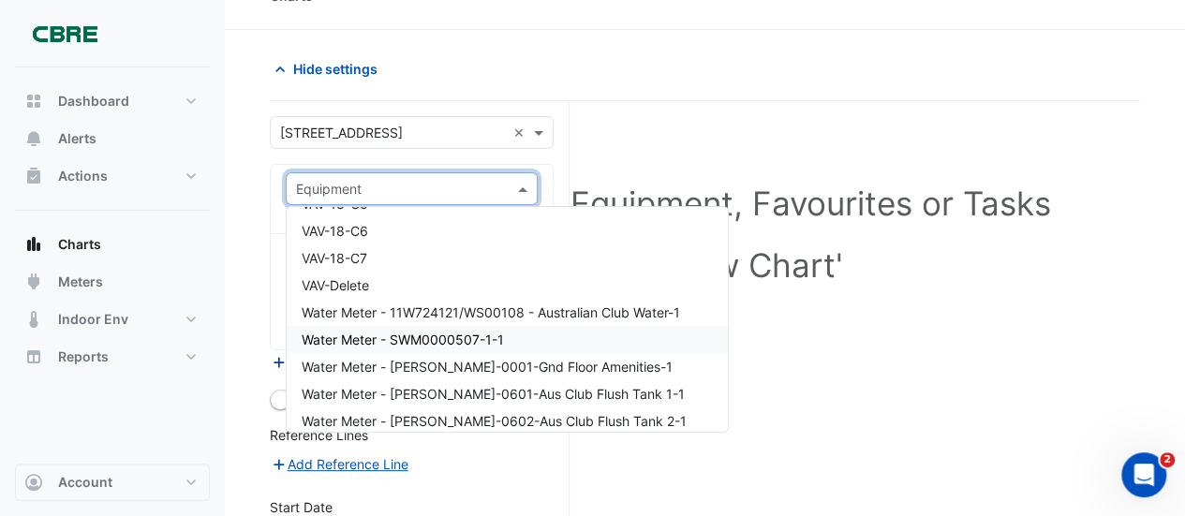
click at [375, 340] on span "Water Meter - SWM0000507-1-1" at bounding box center [403, 340] width 202 height 16
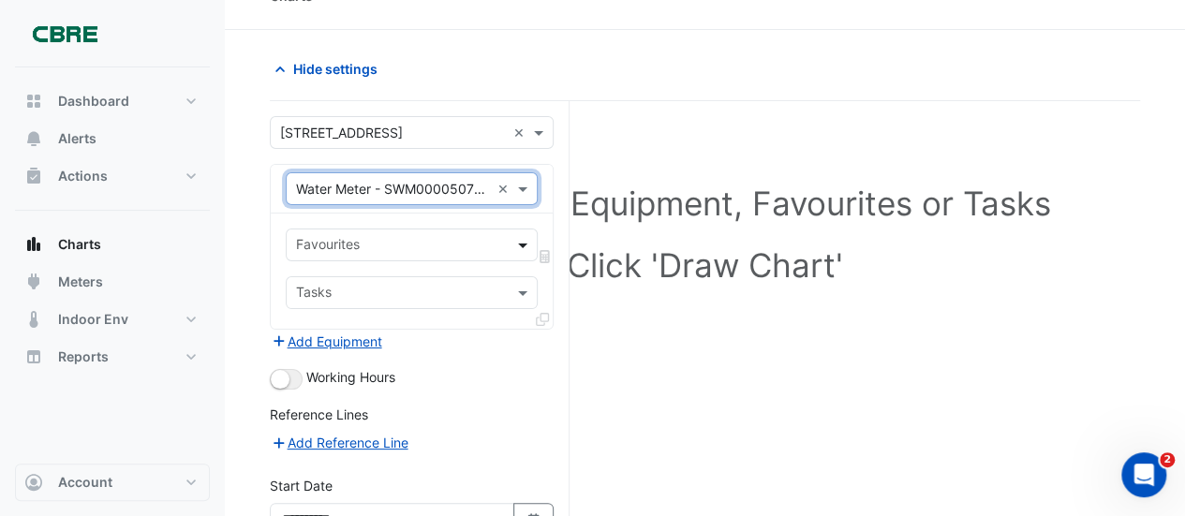
click at [526, 244] on span at bounding box center [524, 245] width 23 height 20
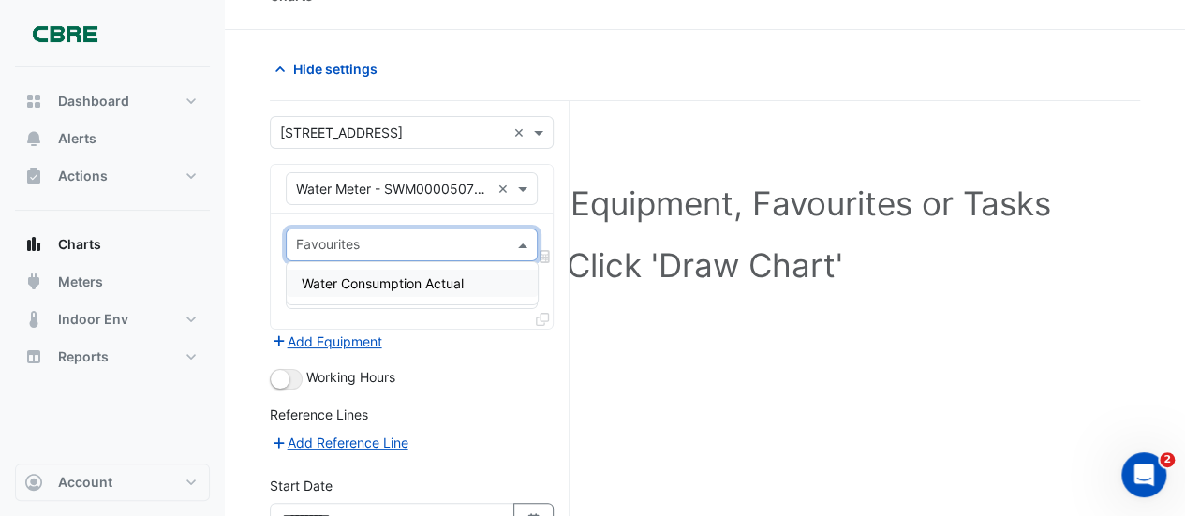
click at [427, 284] on span "Water Consumption Actual" at bounding box center [383, 283] width 162 height 16
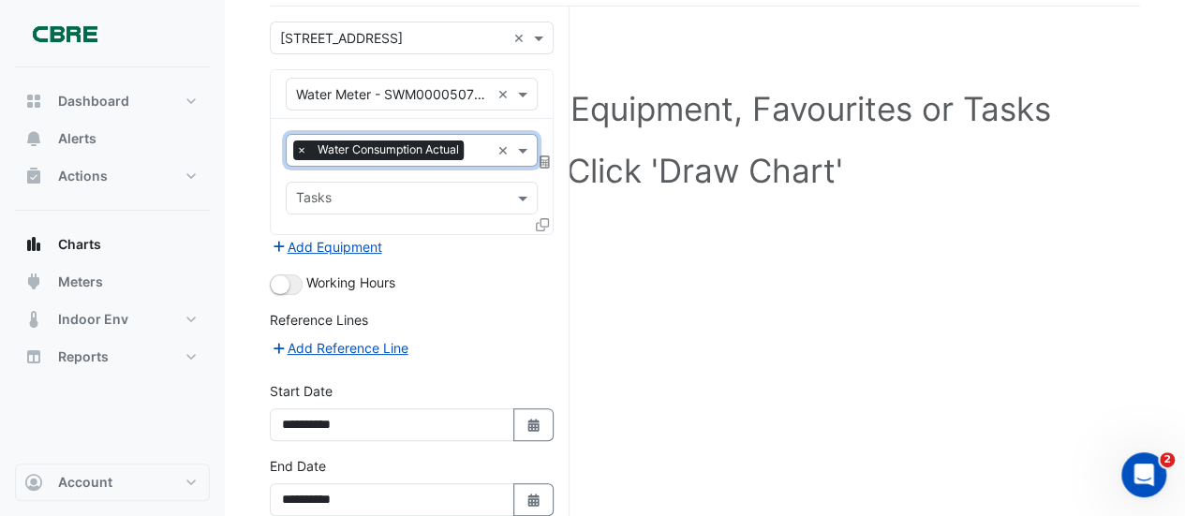
scroll to position [225, 0]
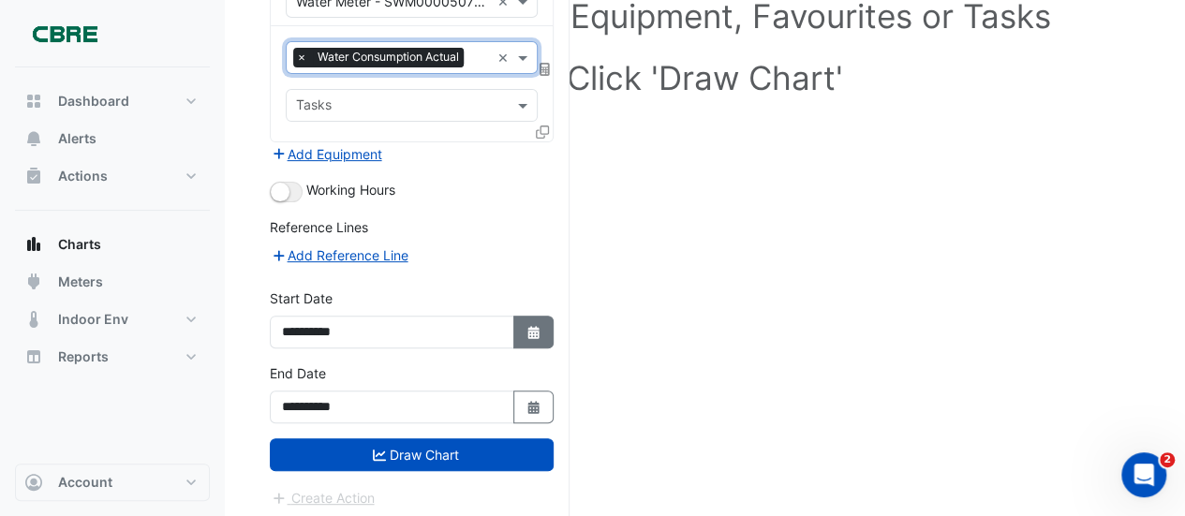
click at [525, 319] on button "Select Date" at bounding box center [533, 332] width 41 height 33
select select "*"
select select "****"
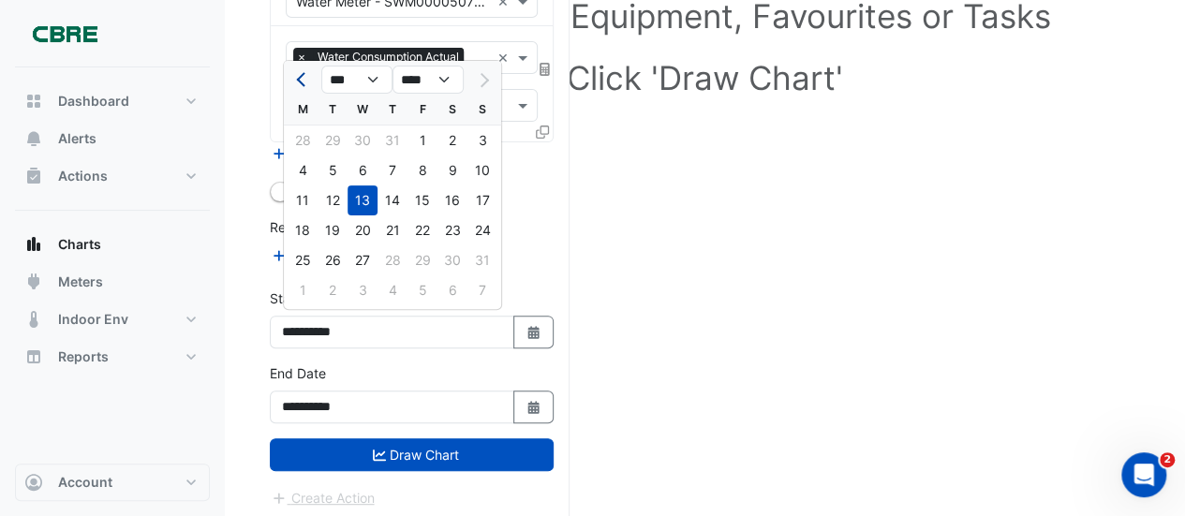
click at [300, 84] on span "Previous month" at bounding box center [303, 80] width 14 height 14
select select "*"
click at [333, 140] on div "1" at bounding box center [333, 141] width 30 height 30
type input "**********"
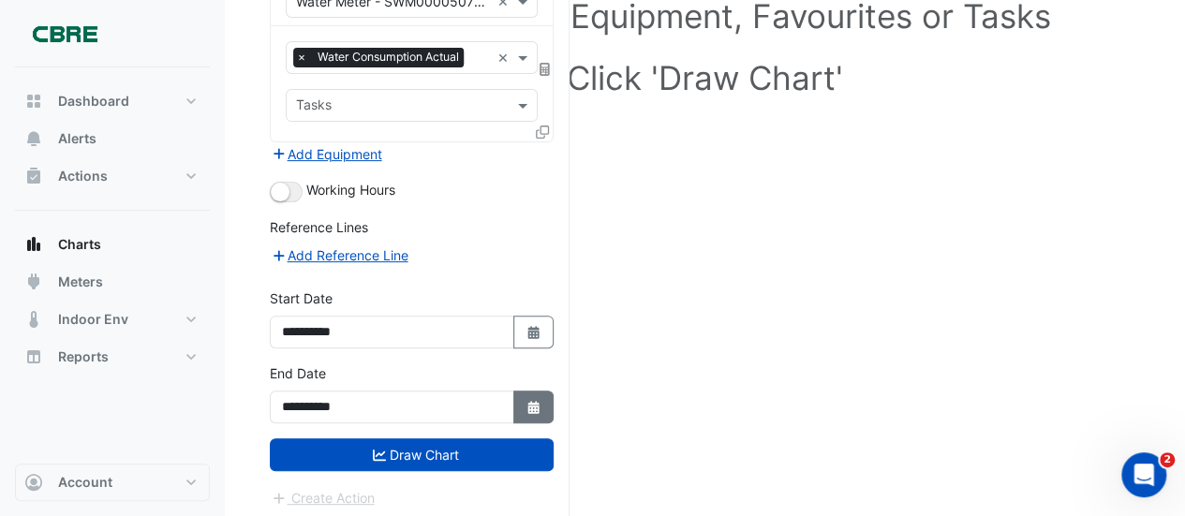
click at [537, 406] on icon "button" at bounding box center [532, 407] width 11 height 13
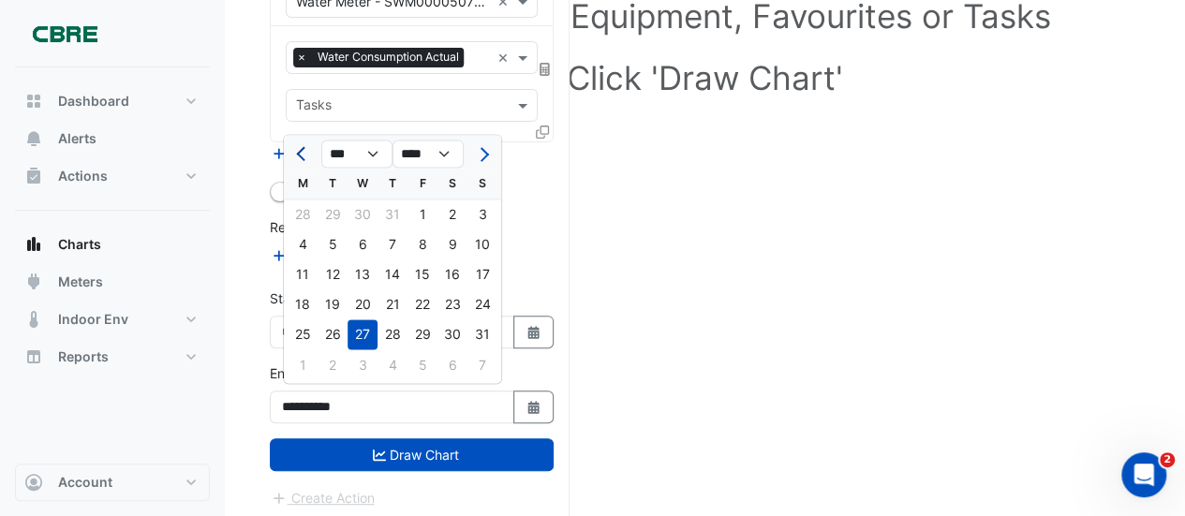
click at [298, 153] on span "Previous month" at bounding box center [303, 154] width 14 height 14
select select "*"
click at [390, 327] on div "31" at bounding box center [392, 334] width 30 height 30
type input "**********"
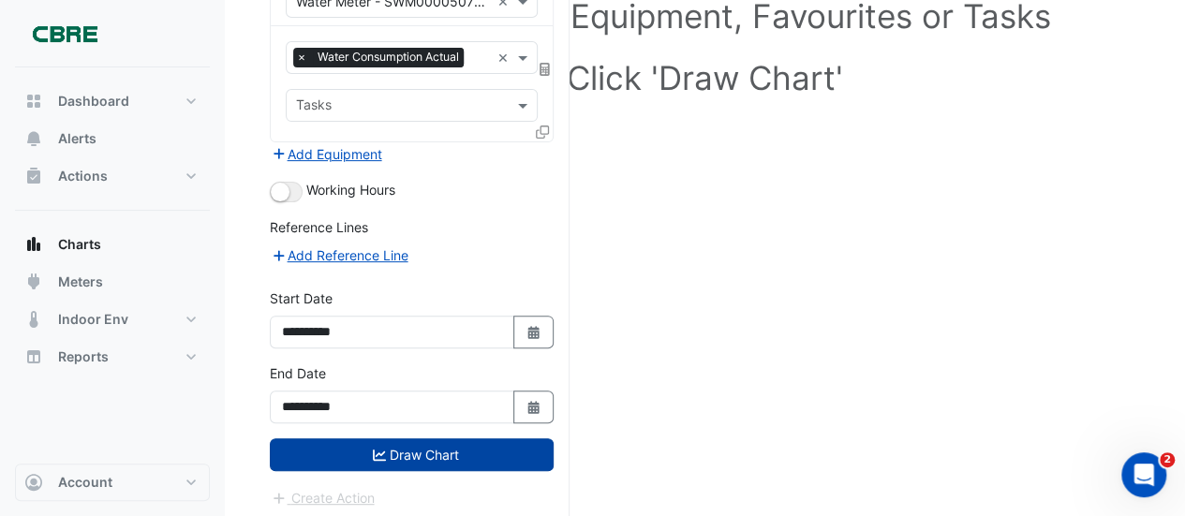
click at [393, 453] on button "Draw Chart" at bounding box center [412, 454] width 284 height 33
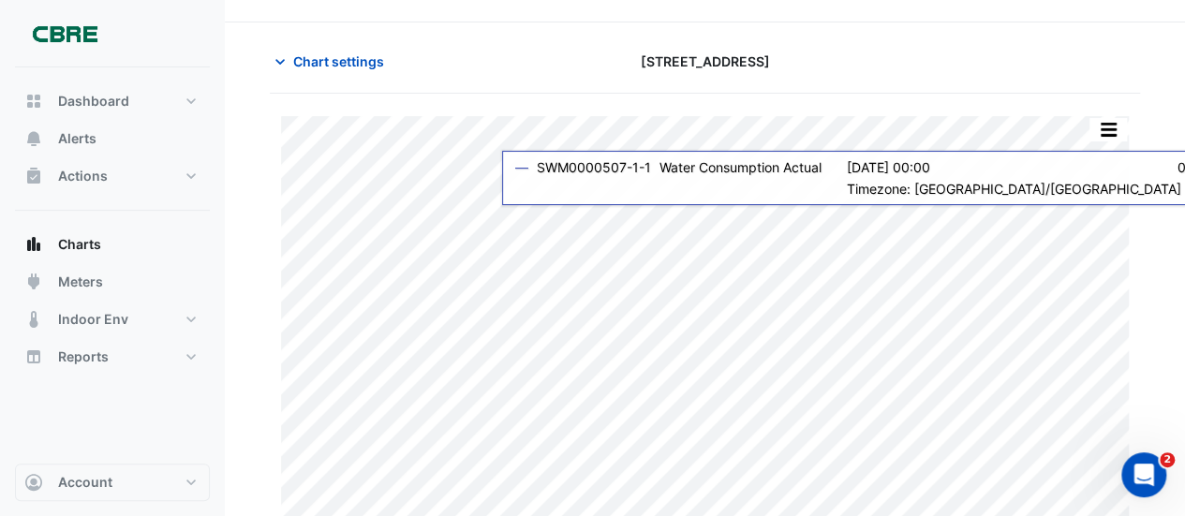
scroll to position [71, 0]
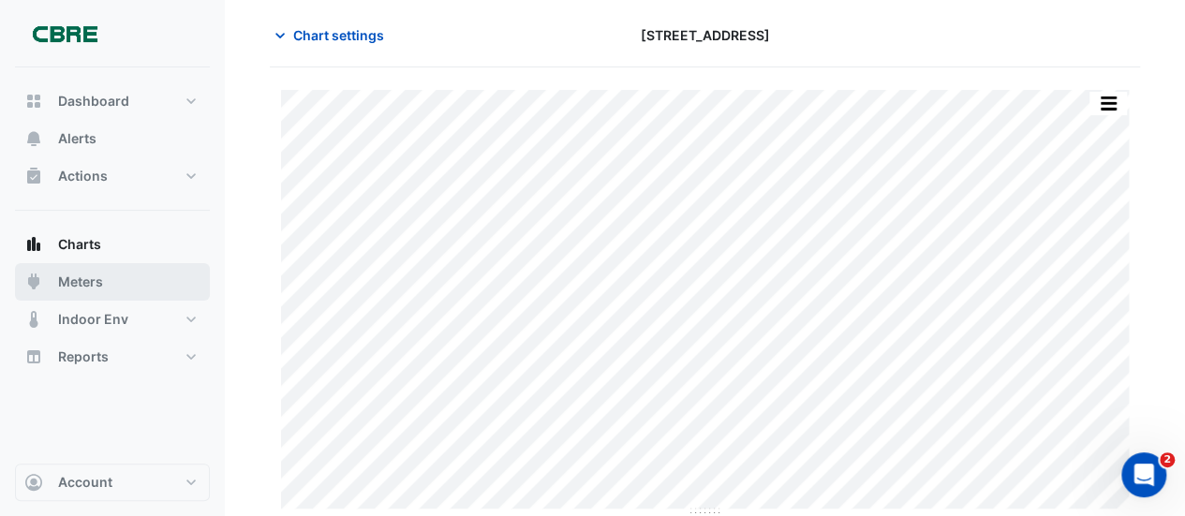
click at [84, 286] on span "Meters" at bounding box center [80, 282] width 45 height 19
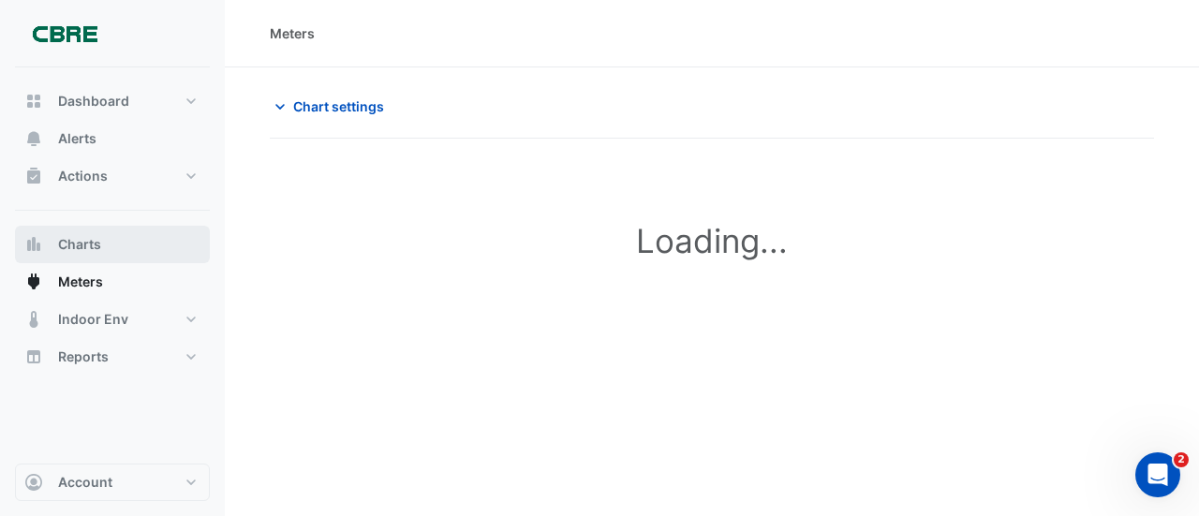
click at [79, 241] on span "Charts" at bounding box center [79, 244] width 43 height 19
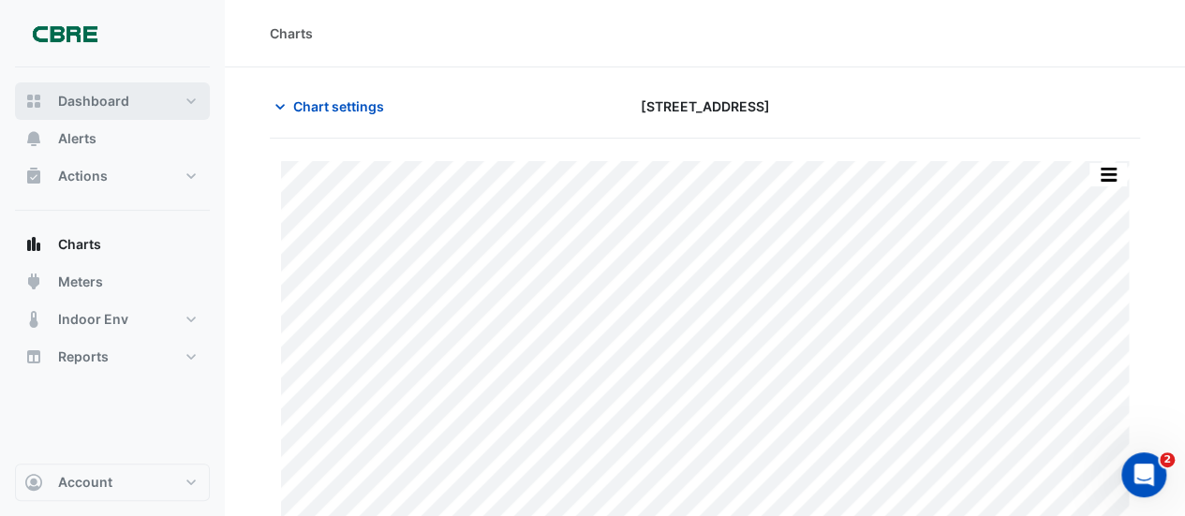
click at [75, 99] on span "Dashboard" at bounding box center [93, 101] width 71 height 19
select select "**"
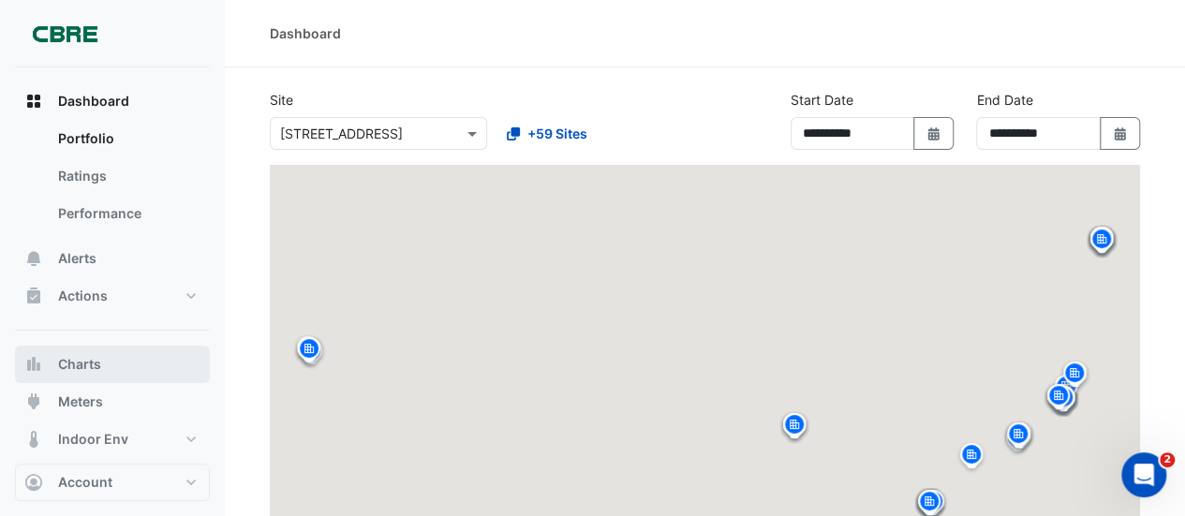
drag, startPoint x: 60, startPoint y: 360, endPoint x: 62, endPoint y: 350, distance: 9.6
click at [59, 359] on span "Charts" at bounding box center [79, 364] width 43 height 19
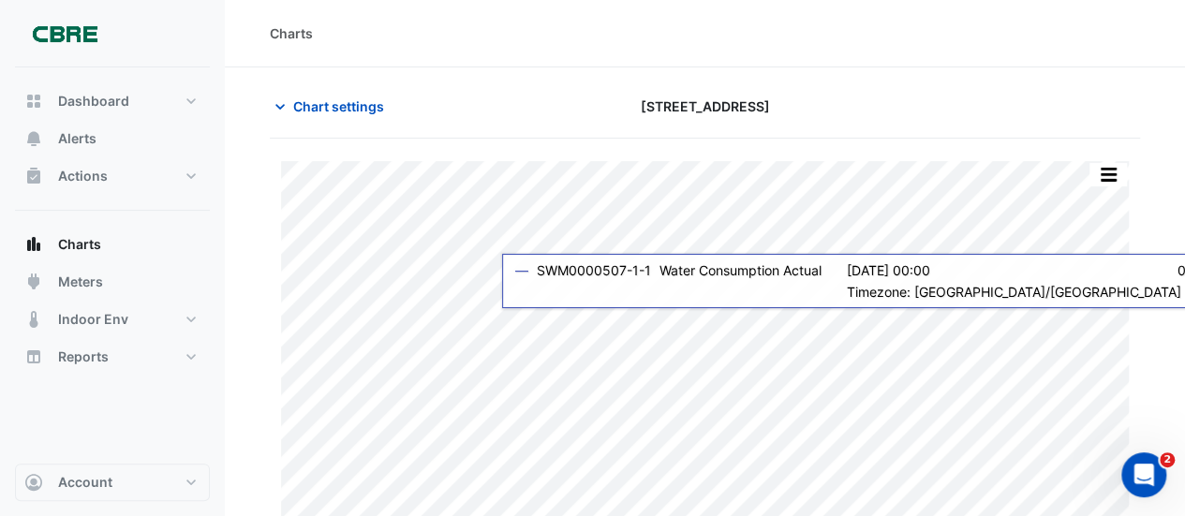
scroll to position [71, 0]
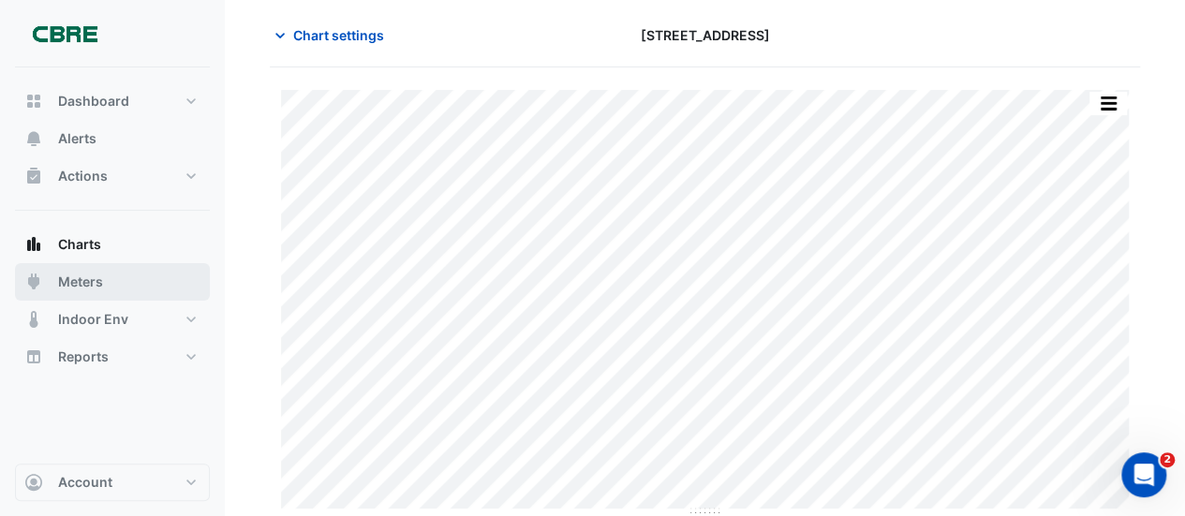
click at [88, 274] on span "Meters" at bounding box center [80, 282] width 45 height 19
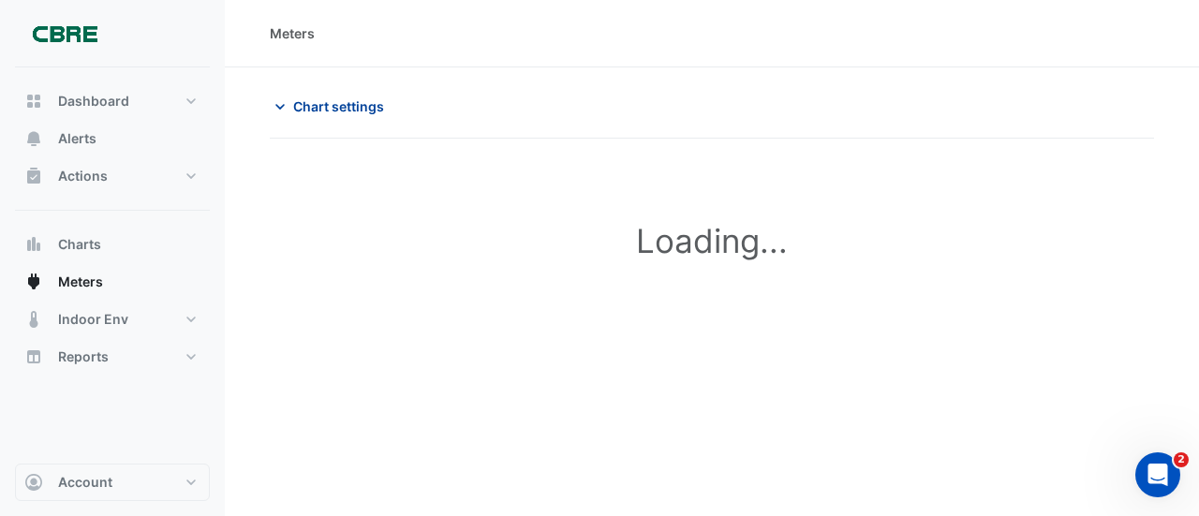
click at [289, 104] on button "Chart settings" at bounding box center [333, 106] width 126 height 33
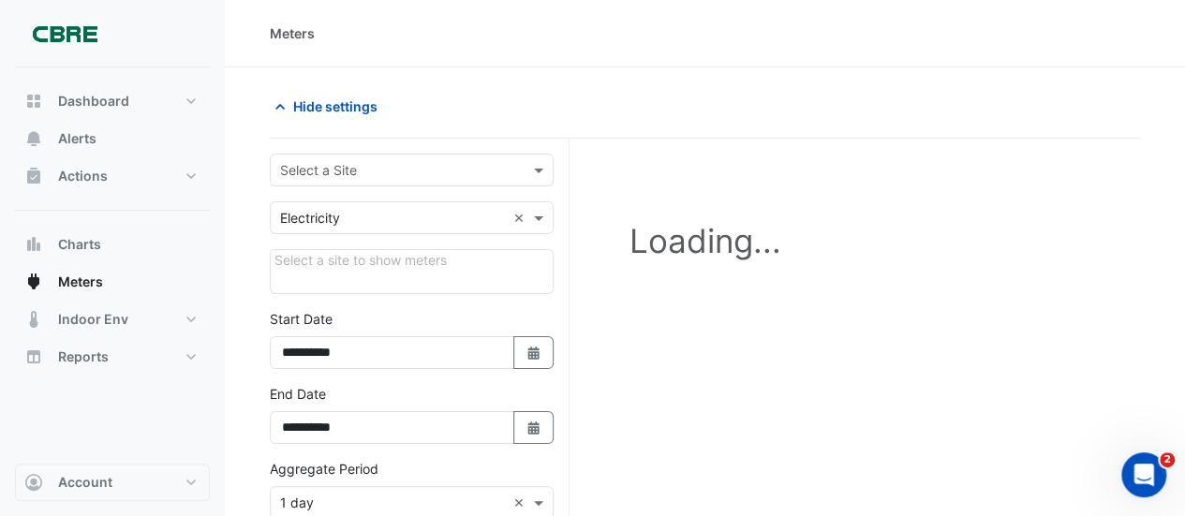
click at [426, 163] on input "text" at bounding box center [393, 171] width 226 height 20
type input "**********"
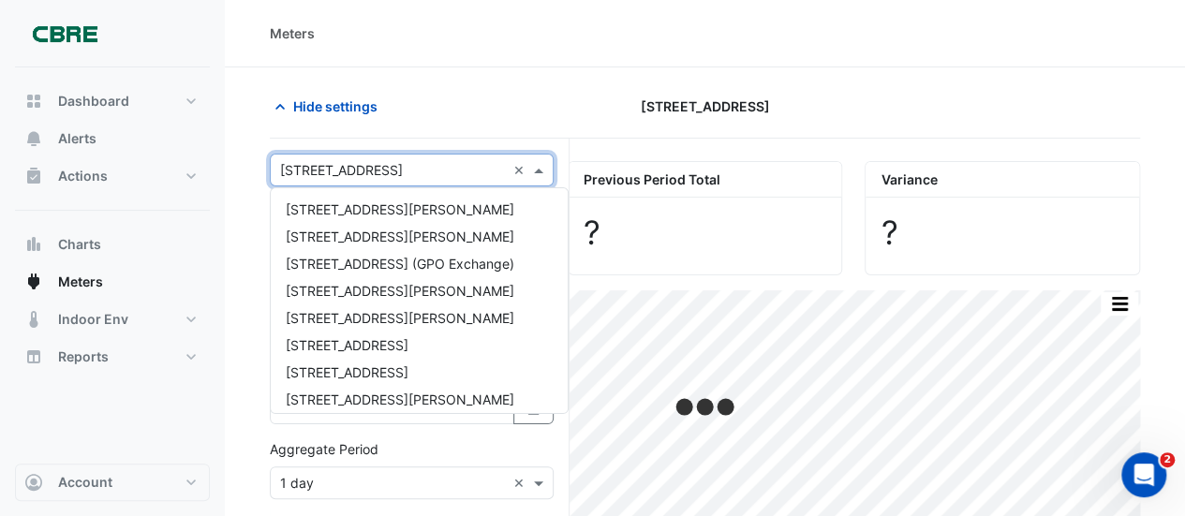
scroll to position [388, 0]
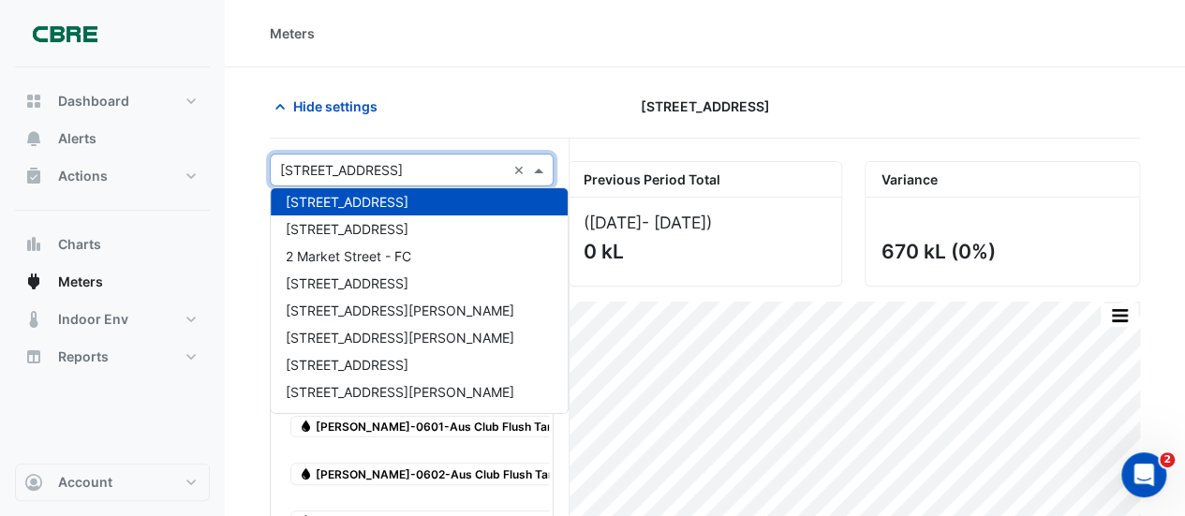
click at [368, 201] on span "[STREET_ADDRESS]" at bounding box center [347, 202] width 123 height 16
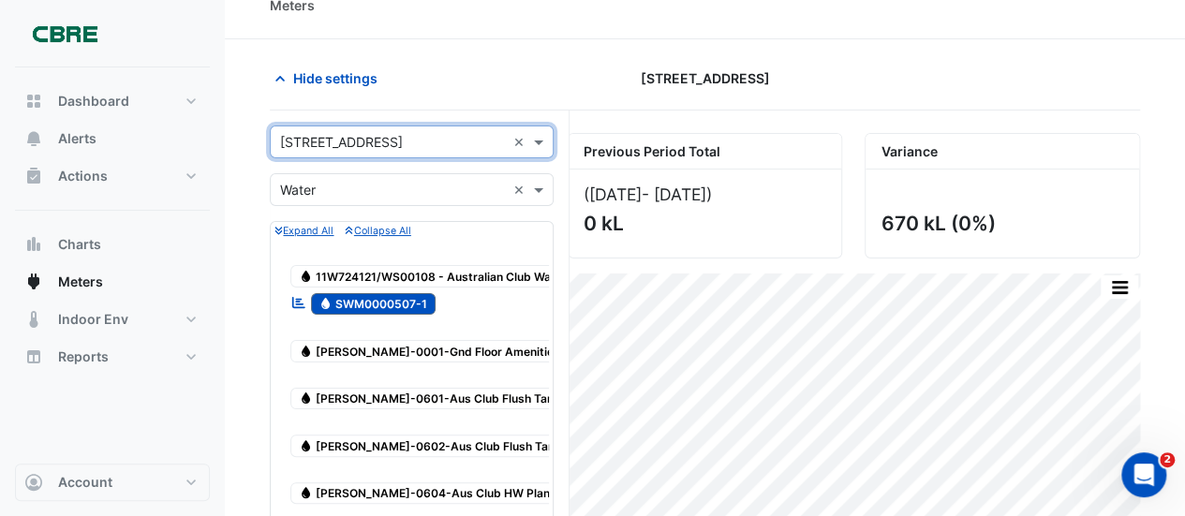
scroll to position [0, 0]
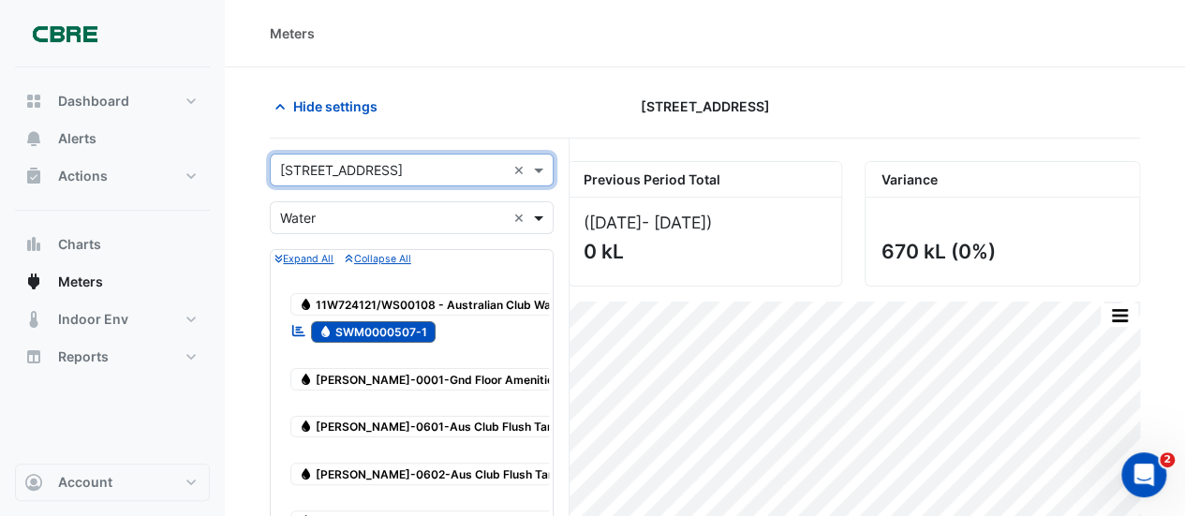
click at [541, 213] on span at bounding box center [540, 218] width 23 height 20
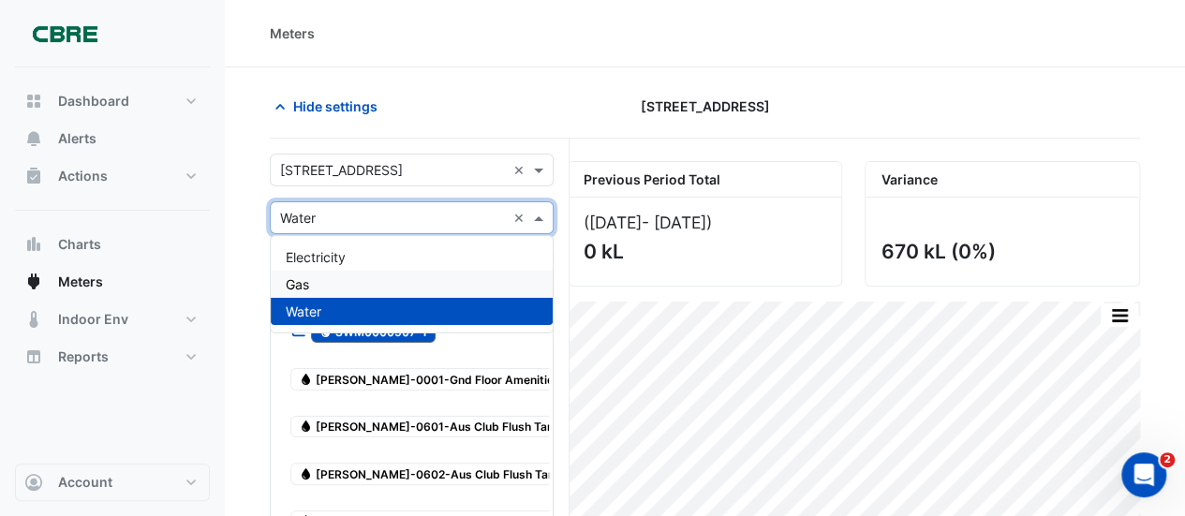
click at [358, 275] on div "Gas" at bounding box center [412, 284] width 282 height 27
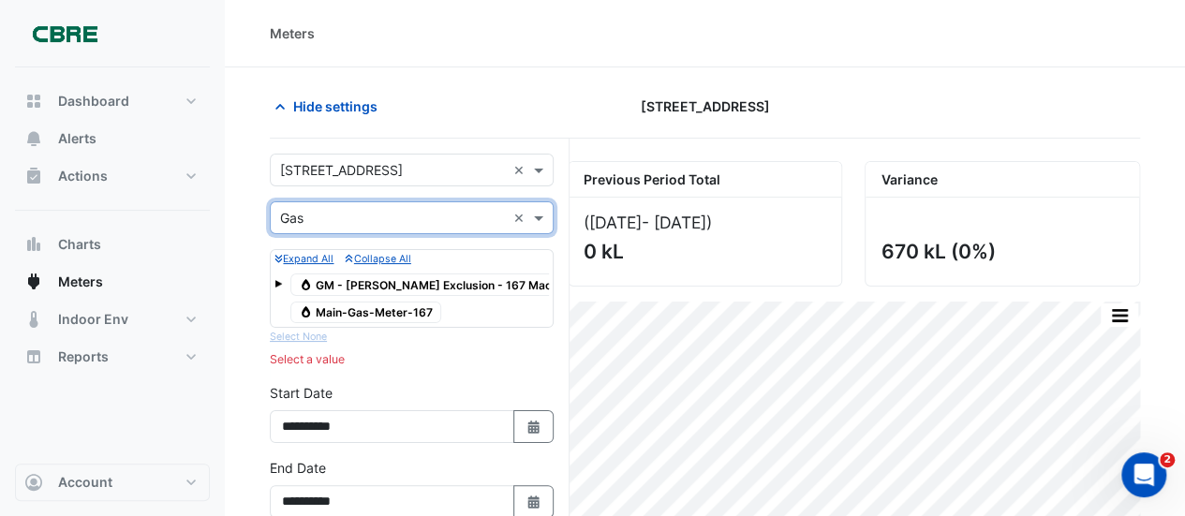
click at [336, 314] on span "Gas Main-Gas-Meter-167" at bounding box center [365, 313] width 151 height 22
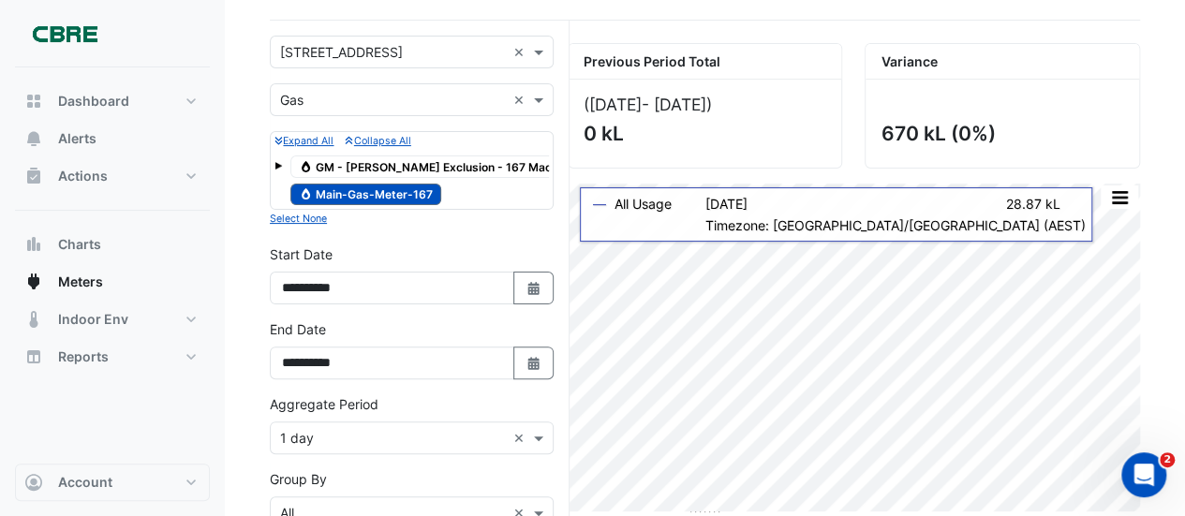
scroll to position [94, 0]
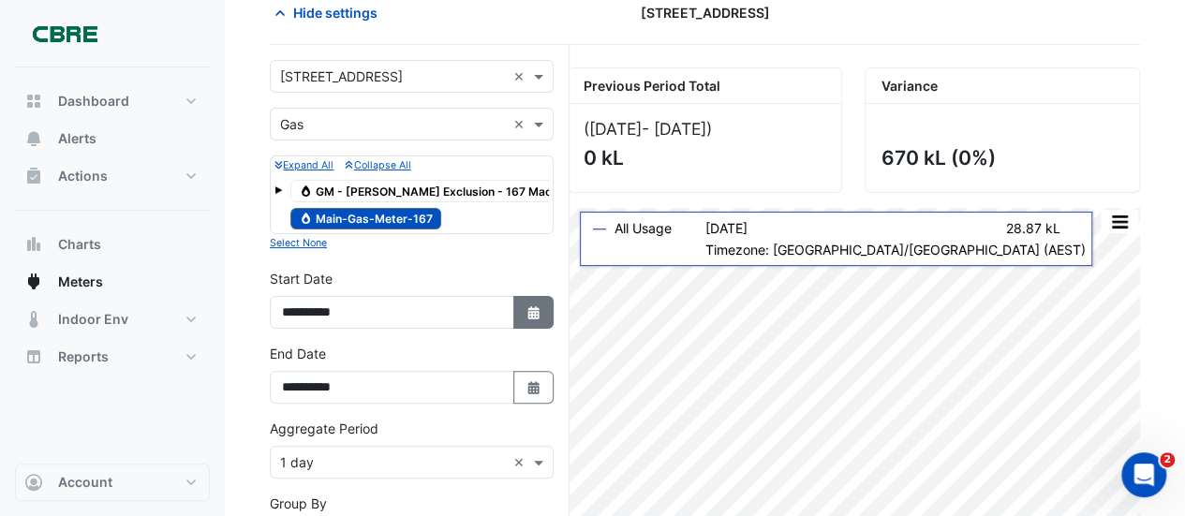
click at [526, 309] on icon "Select Date" at bounding box center [533, 312] width 17 height 13
select select "*"
select select "****"
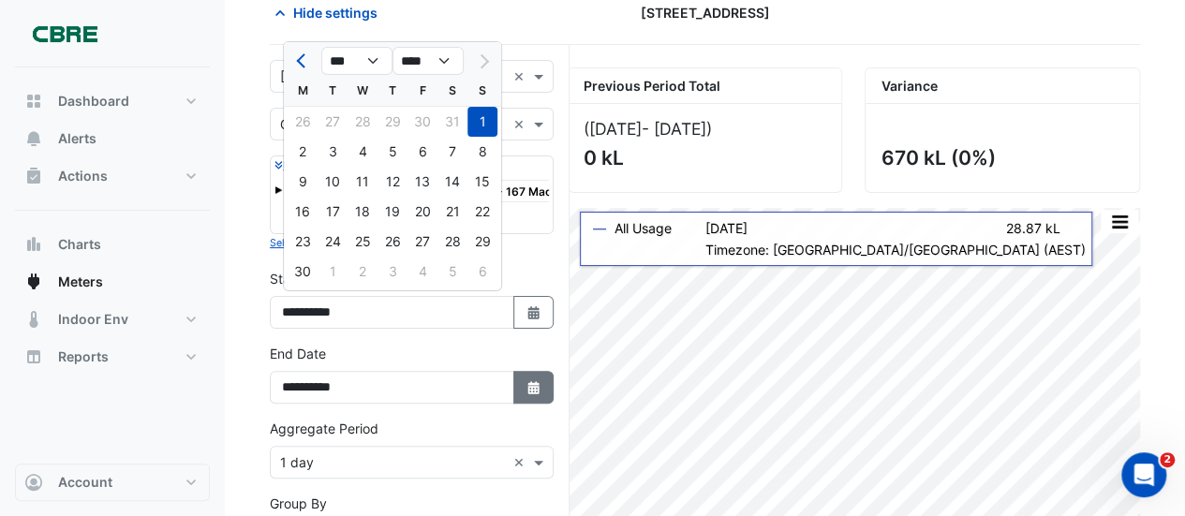
click at [531, 387] on icon "button" at bounding box center [532, 387] width 11 height 13
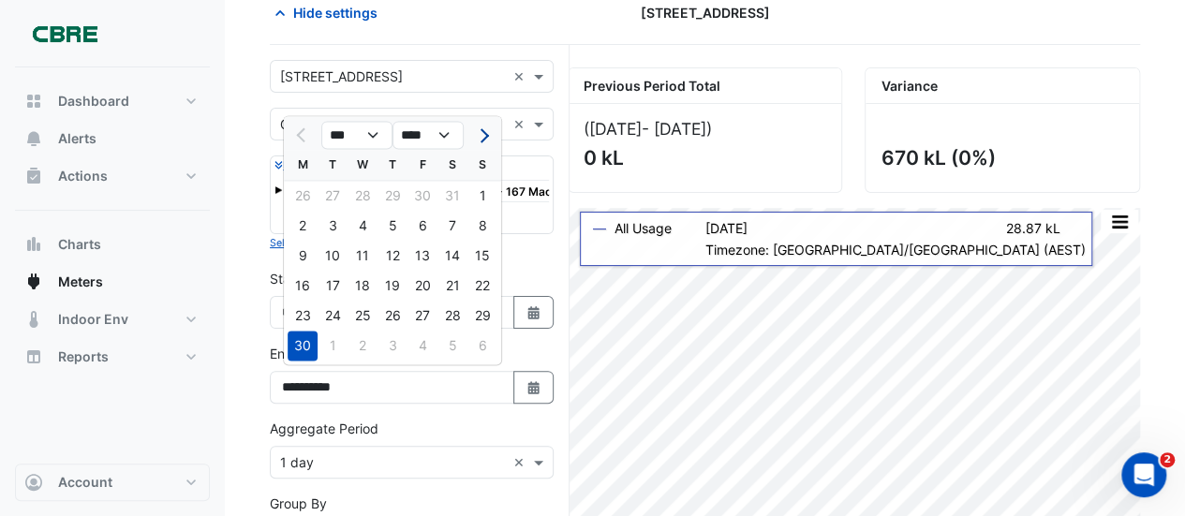
click at [480, 135] on span "Next month" at bounding box center [482, 135] width 14 height 14
select select "*"
click at [390, 315] on div "31" at bounding box center [392, 316] width 30 height 30
type input "**********"
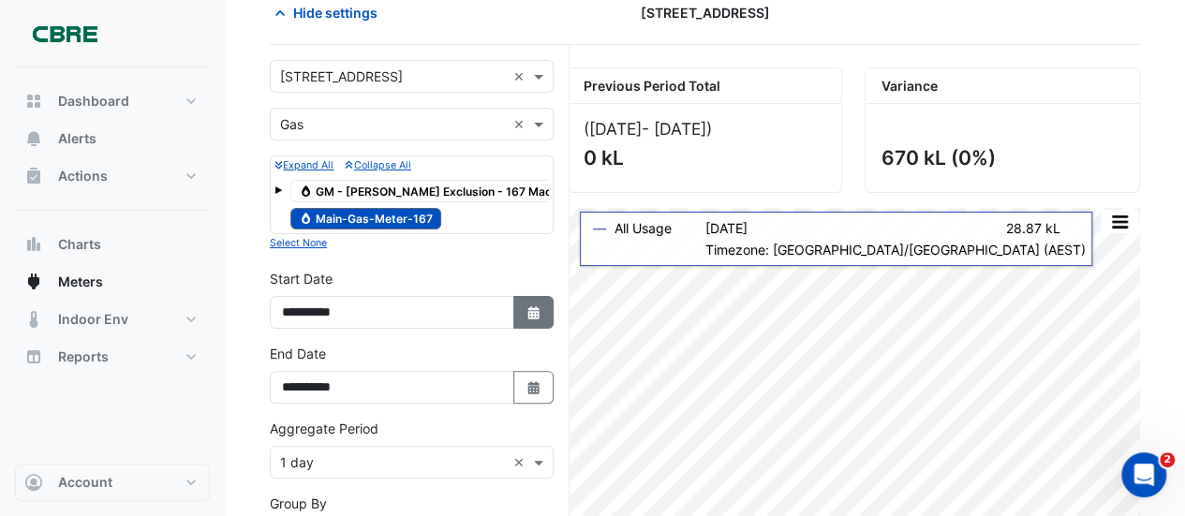
click at [537, 308] on icon "button" at bounding box center [532, 312] width 11 height 13
select select "*"
select select "****"
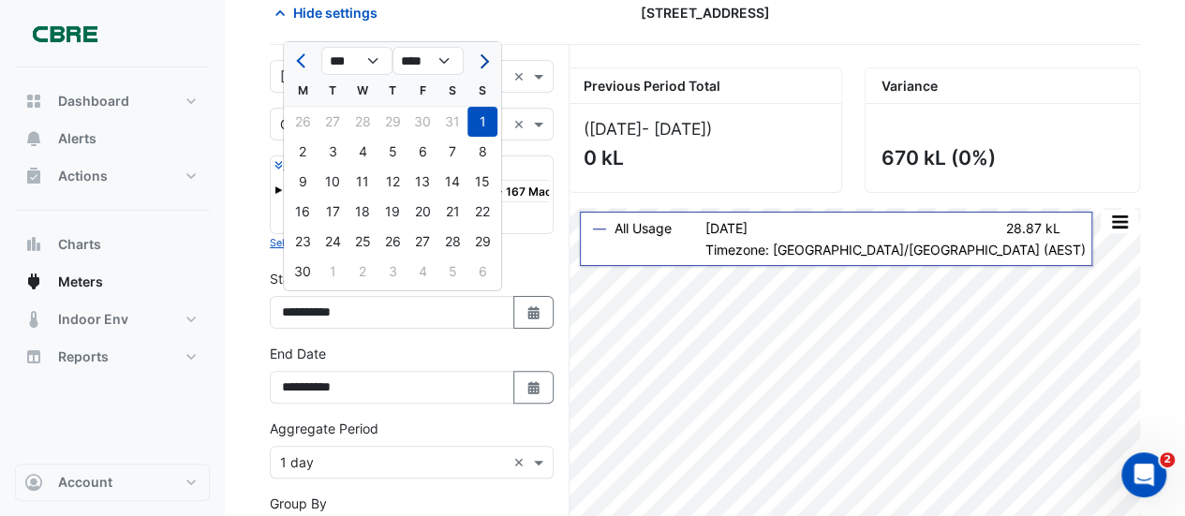
click at [480, 61] on span "Next month" at bounding box center [482, 61] width 14 height 14
select select "*"
click at [332, 116] on div "1" at bounding box center [333, 122] width 30 height 30
type input "**********"
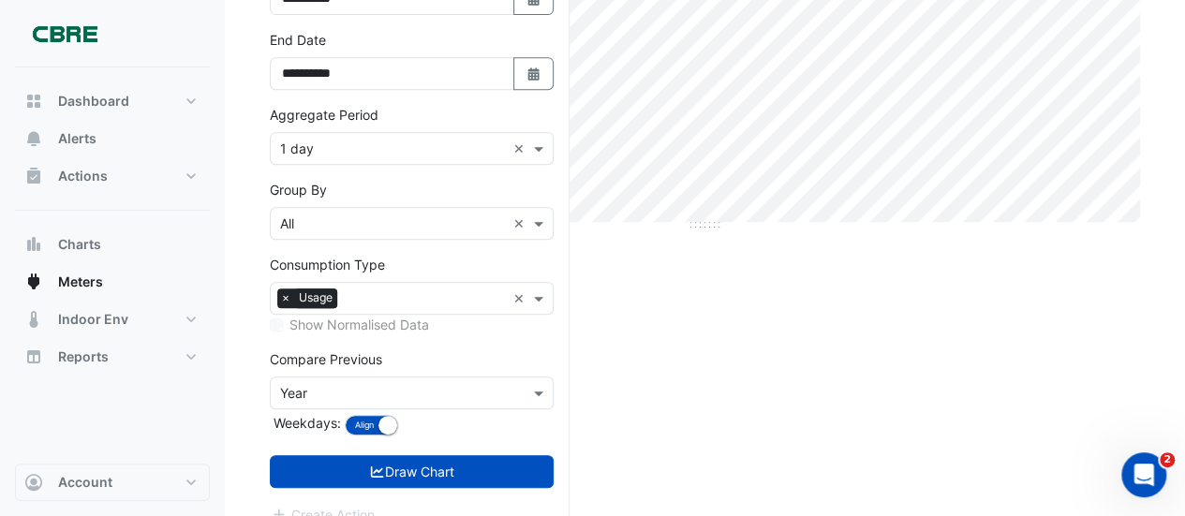
scroll to position [425, 0]
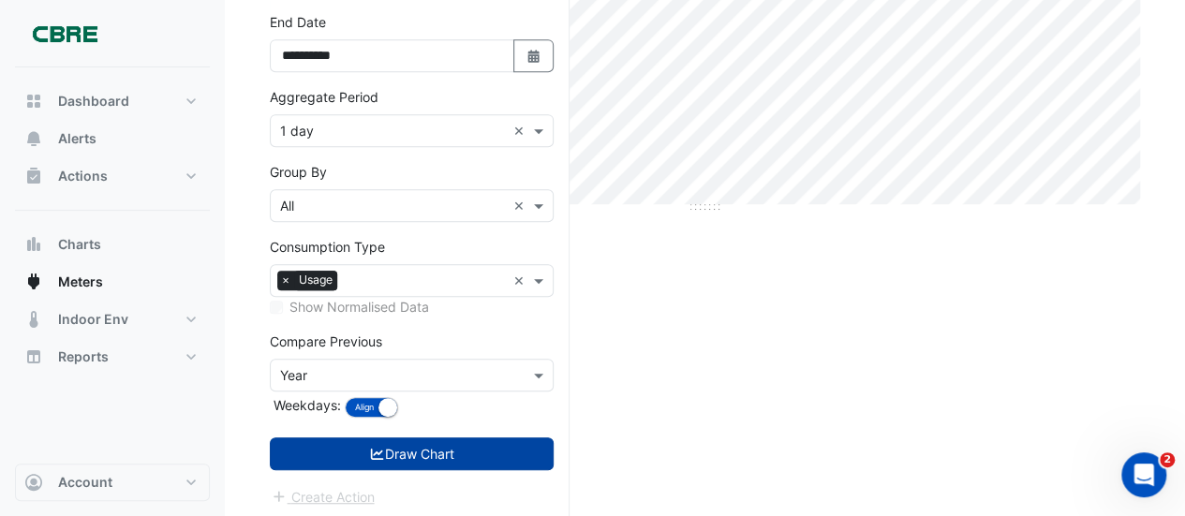
click at [421, 445] on button "Draw Chart" at bounding box center [412, 453] width 284 height 33
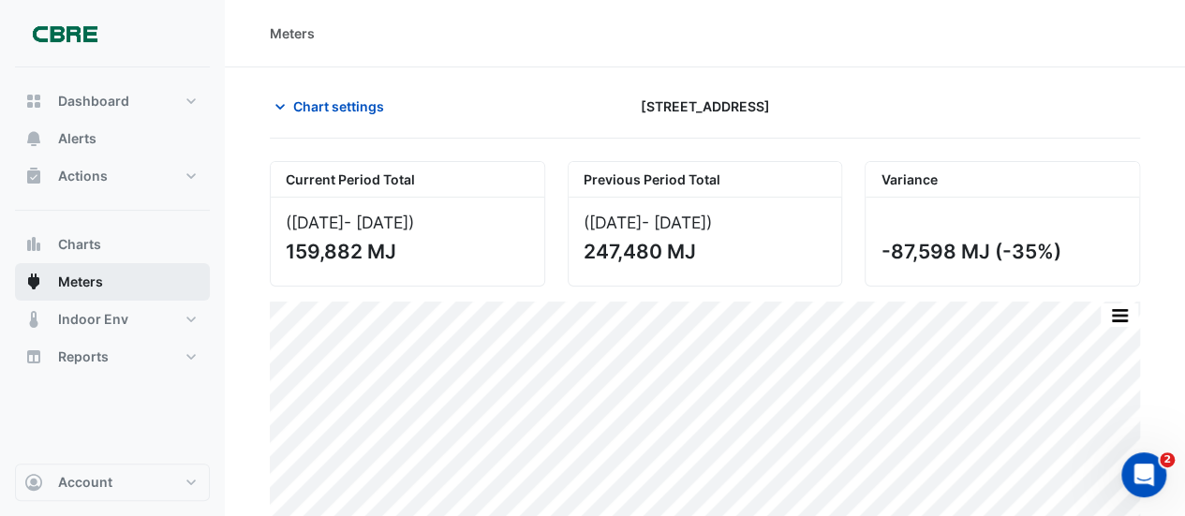
click at [88, 280] on span "Meters" at bounding box center [80, 282] width 45 height 19
click at [283, 104] on icon "button" at bounding box center [280, 106] width 19 height 19
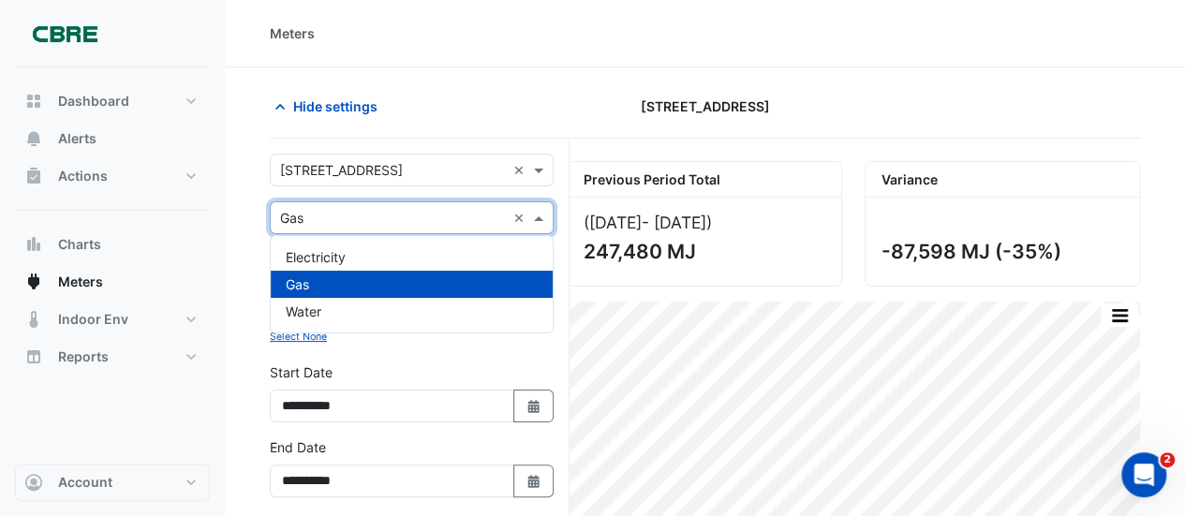
click at [544, 215] on span at bounding box center [540, 218] width 23 height 20
click at [309, 316] on span "Water" at bounding box center [304, 311] width 36 height 16
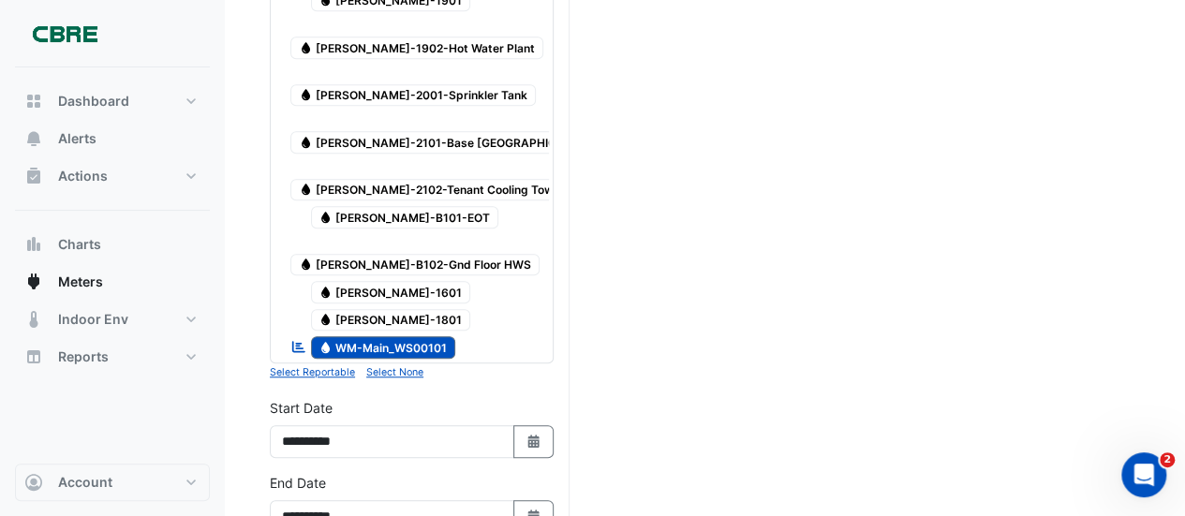
scroll to position [937, 0]
